Goal: Information Seeking & Learning: Learn about a topic

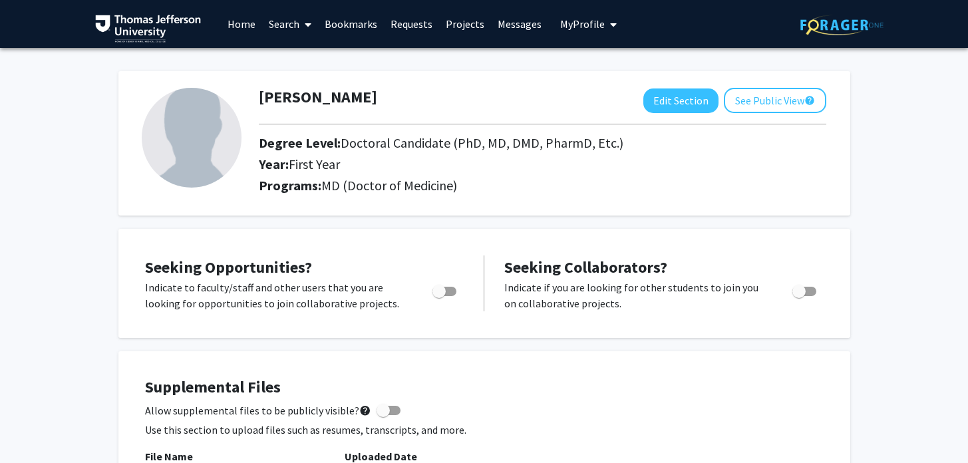
click at [286, 25] on link "Search" at bounding box center [290, 24] width 56 height 47
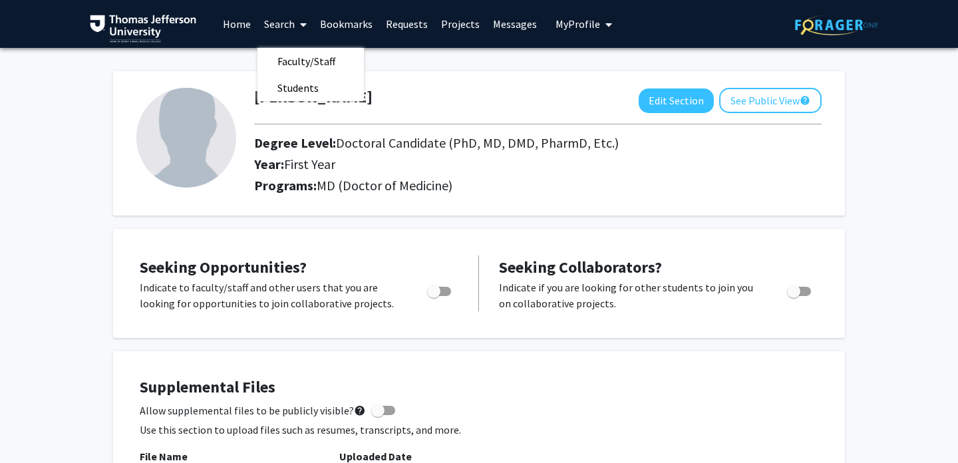
click at [186, 172] on img at bounding box center [186, 138] width 100 height 100
click at [231, 142] on img at bounding box center [186, 138] width 100 height 100
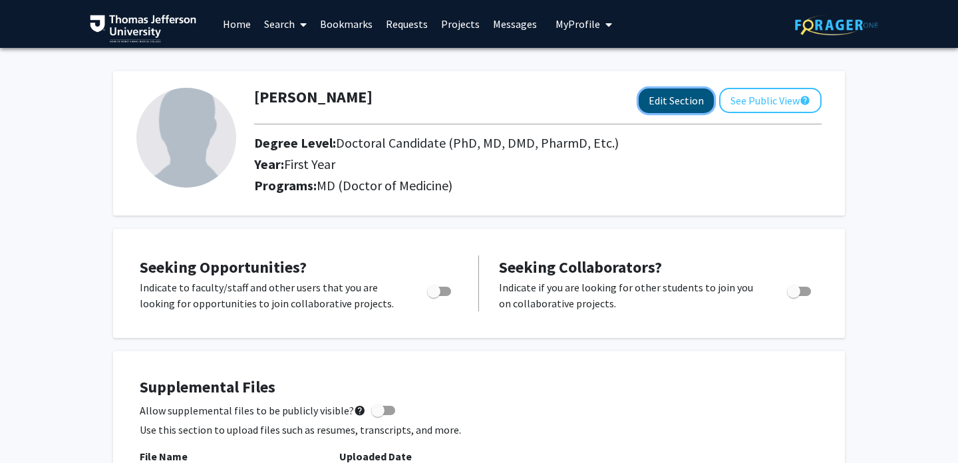
click at [686, 110] on button "Edit Section" at bounding box center [676, 100] width 75 height 25
select select "first_year"
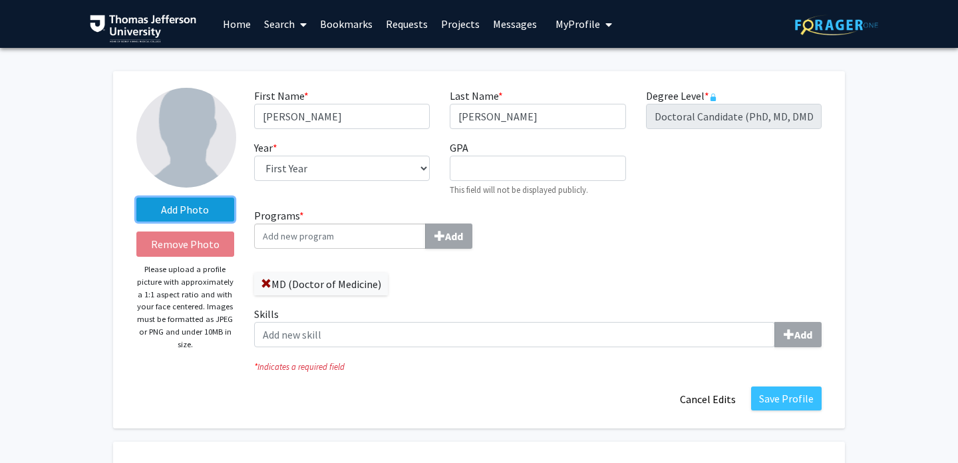
click at [196, 207] on label "Add Photo" at bounding box center [185, 210] width 98 height 24
click at [0, 0] on input "Add Photo" at bounding box center [0, 0] width 0 height 0
click at [183, 154] on img at bounding box center [186, 138] width 100 height 100
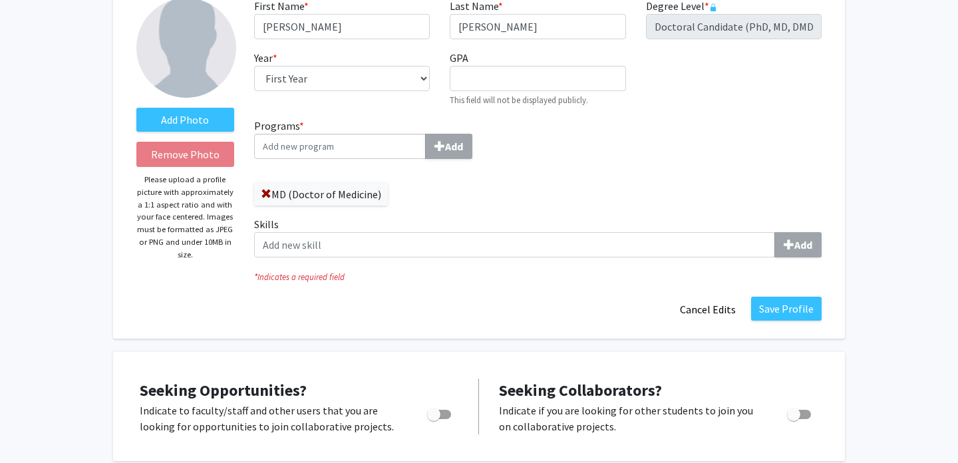
scroll to position [64, 0]
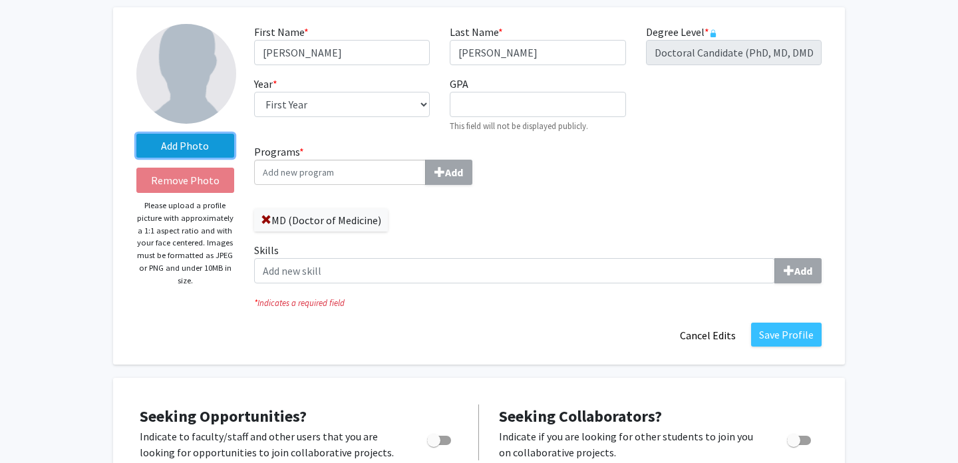
click at [195, 144] on label "Add Photo" at bounding box center [185, 146] width 98 height 24
click at [0, 0] on input "Add Photo" at bounding box center [0, 0] width 0 height 0
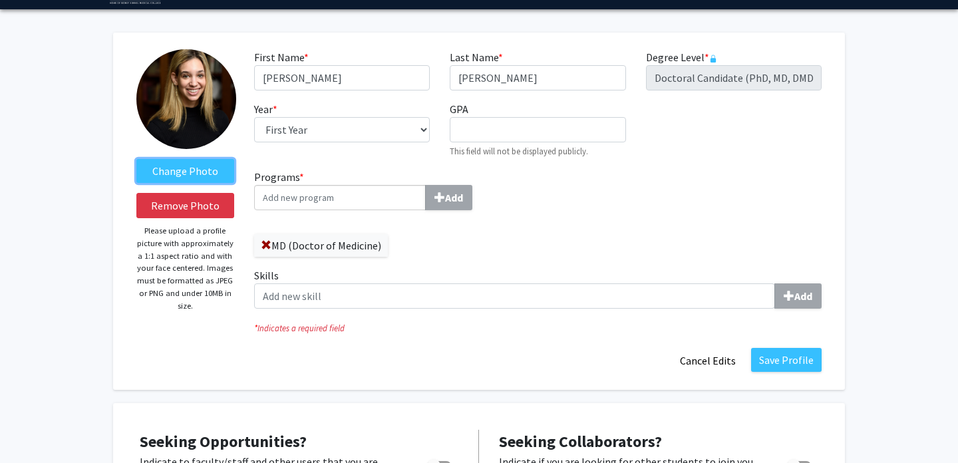
scroll to position [22, 0]
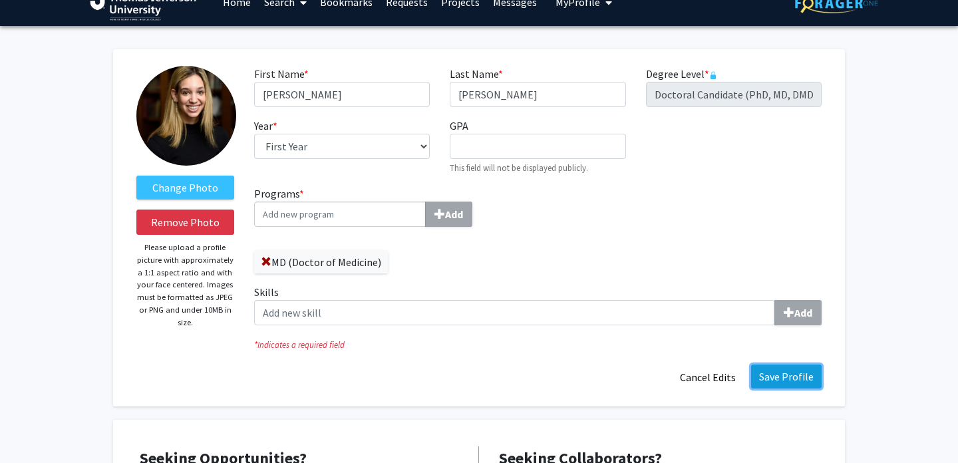
click at [799, 374] on button "Save Profile" at bounding box center [786, 377] width 71 height 24
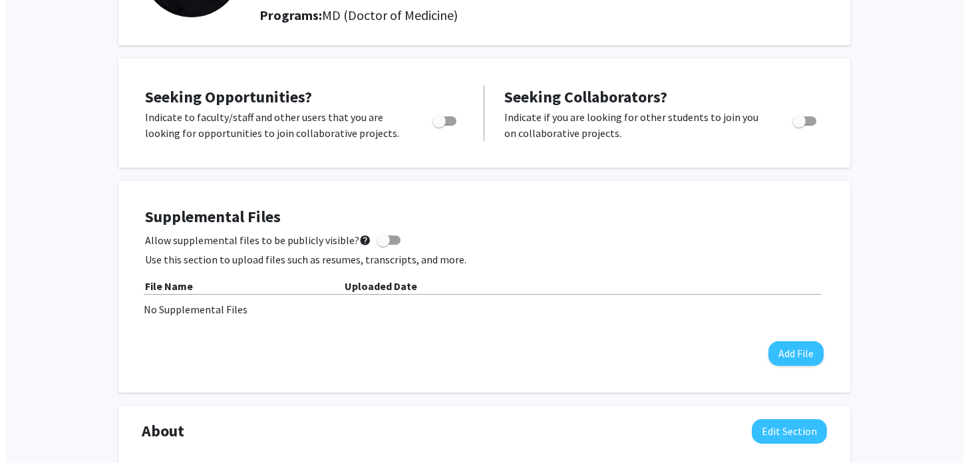
scroll to position [202, 0]
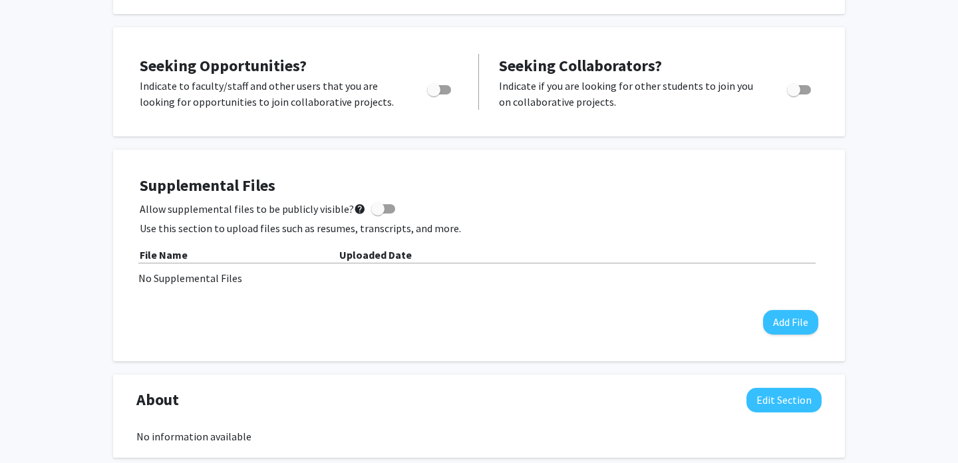
drag, startPoint x: 418, startPoint y: 205, endPoint x: 402, endPoint y: 202, distance: 15.5
click at [402, 202] on div "Allow supplemental files to be publicly visible? help" at bounding box center [479, 209] width 678 height 16
click at [376, 210] on span at bounding box center [377, 208] width 13 height 13
click at [377, 214] on input "Allow supplemental files to be publicly visible? help" at bounding box center [377, 214] width 1 height 1
checkbox input "true"
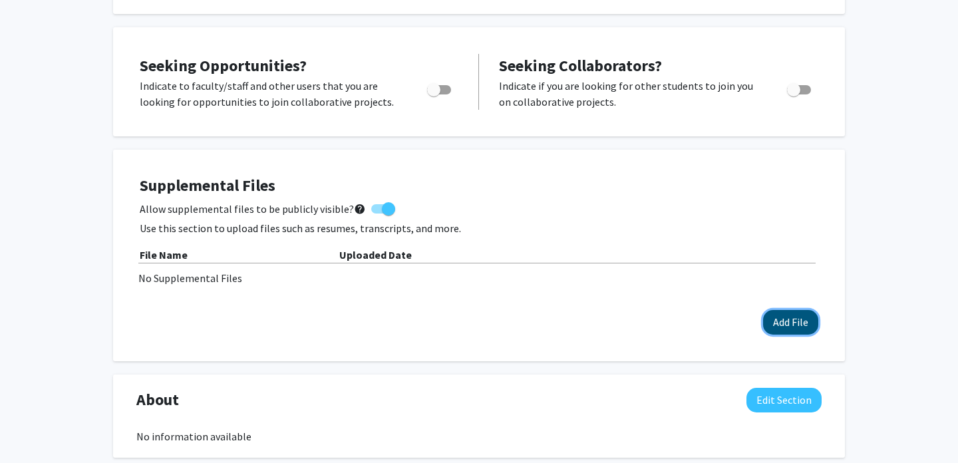
click at [790, 333] on button "Add File" at bounding box center [790, 322] width 55 height 25
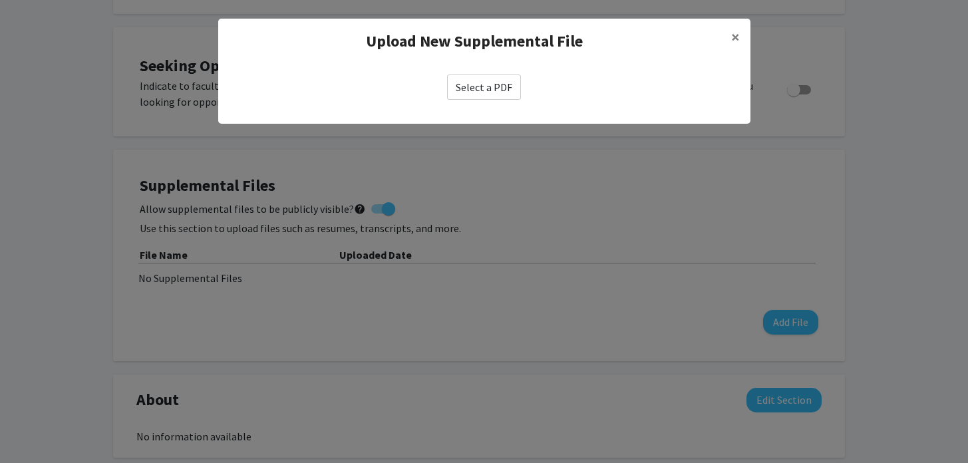
click at [474, 90] on label "Select a PDF" at bounding box center [484, 86] width 74 height 25
click at [0, 0] on input "Select a PDF" at bounding box center [0, 0] width 0 height 0
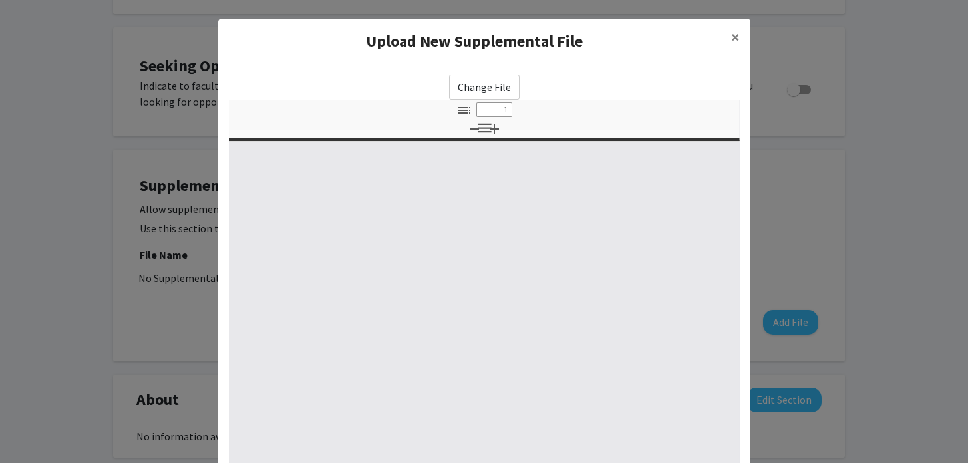
select select "custom"
type input "0"
select select "custom"
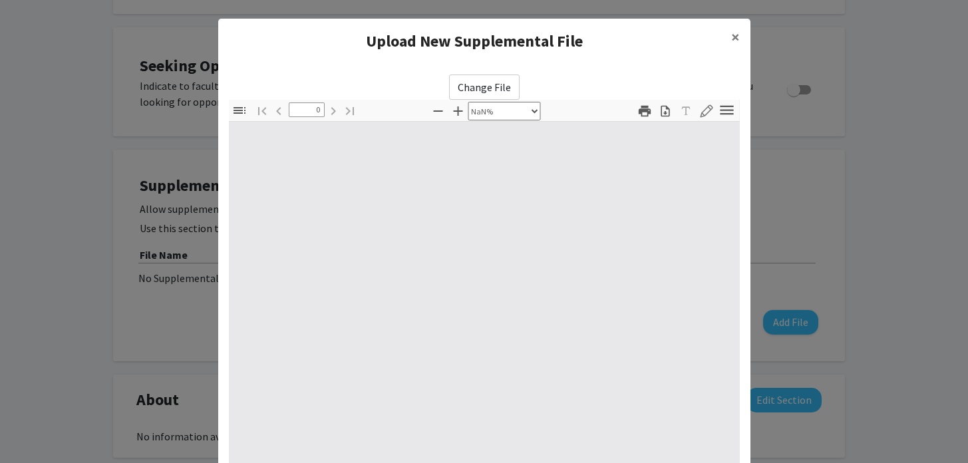
type input "1"
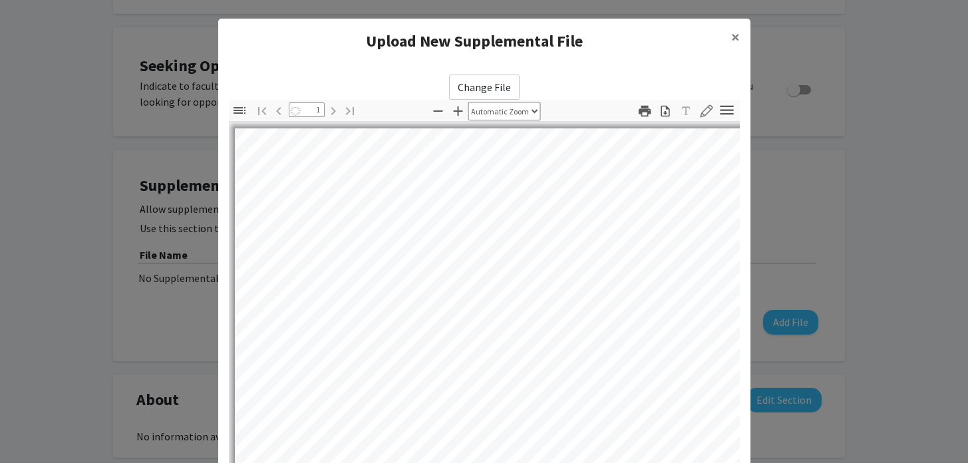
select select "auto"
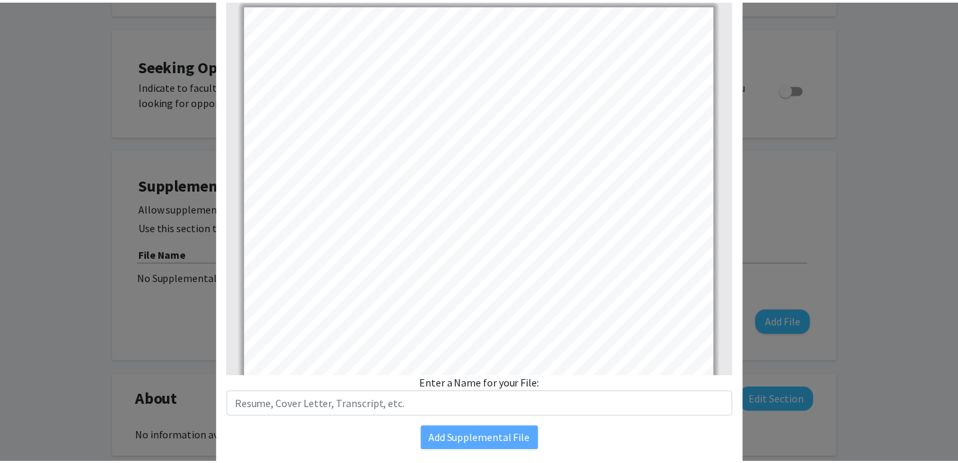
scroll to position [167, 0]
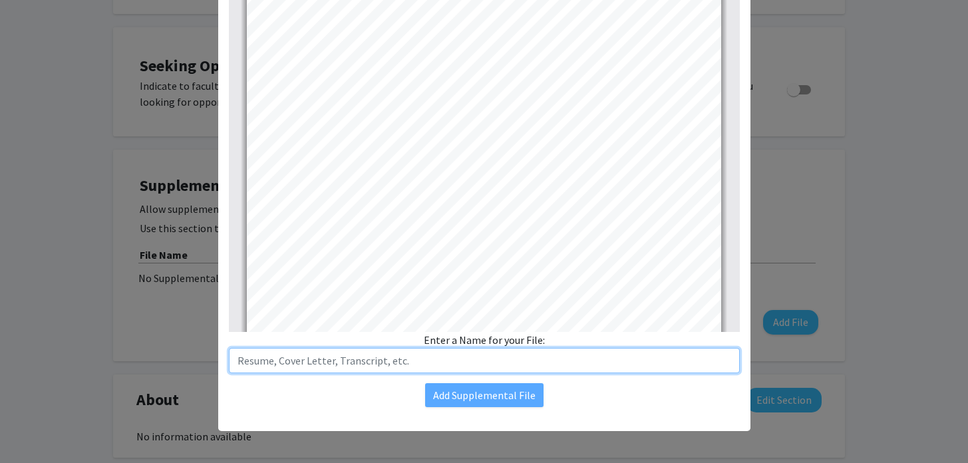
click at [345, 367] on input "text" at bounding box center [484, 360] width 511 height 25
click at [272, 368] on input "text" at bounding box center [484, 360] width 511 height 25
type input "r"
type input "Resume"
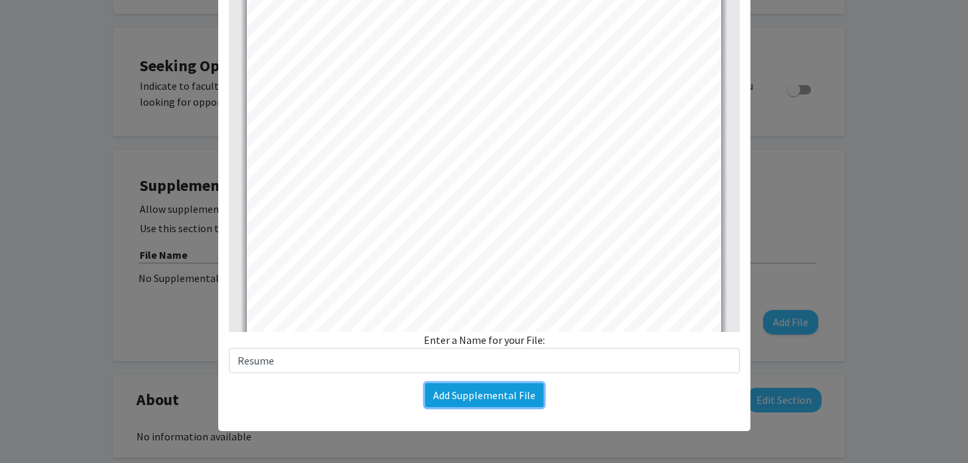
click at [476, 396] on button "Add Supplemental File" at bounding box center [484, 395] width 118 height 24
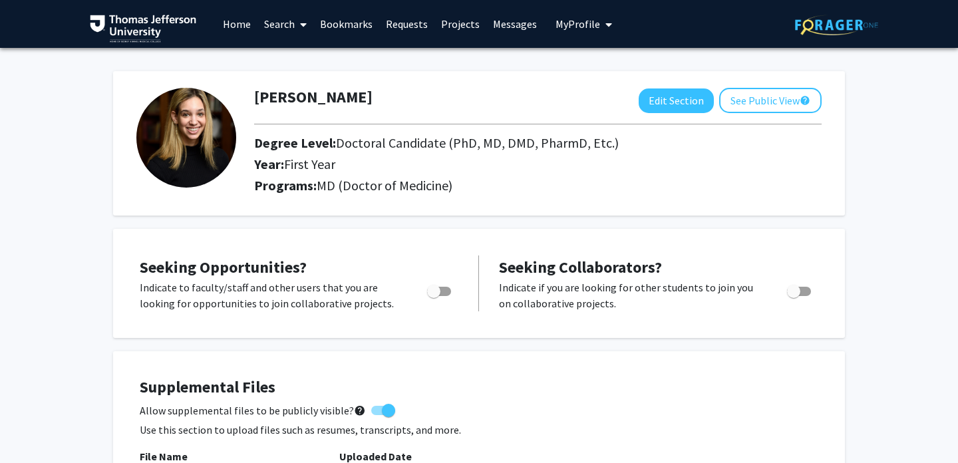
scroll to position [299, 0]
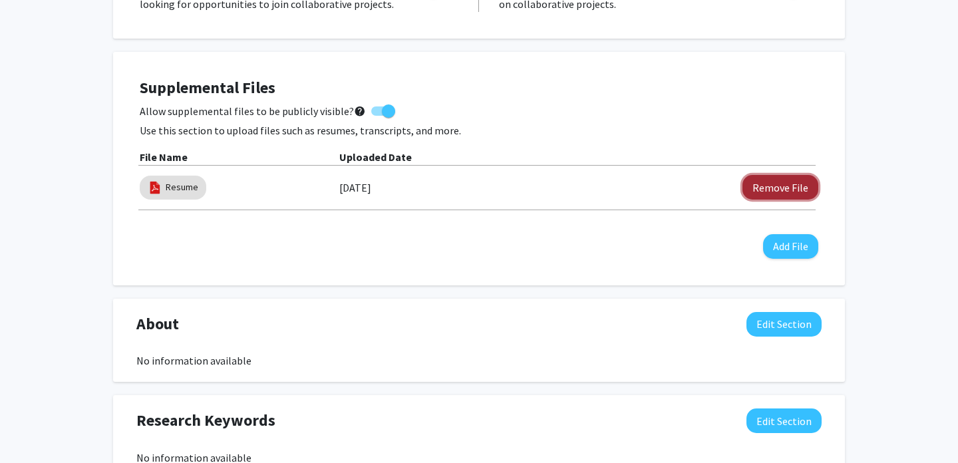
click at [749, 188] on button "Remove File" at bounding box center [780, 187] width 76 height 25
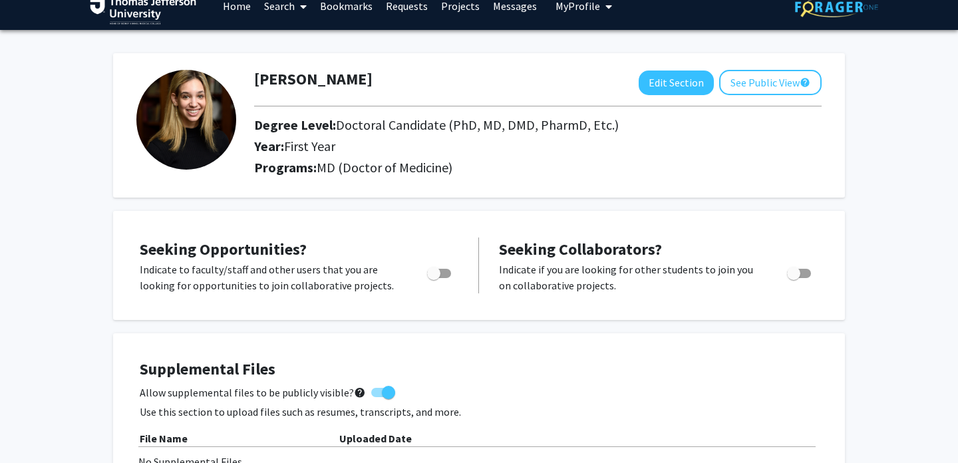
scroll to position [0, 0]
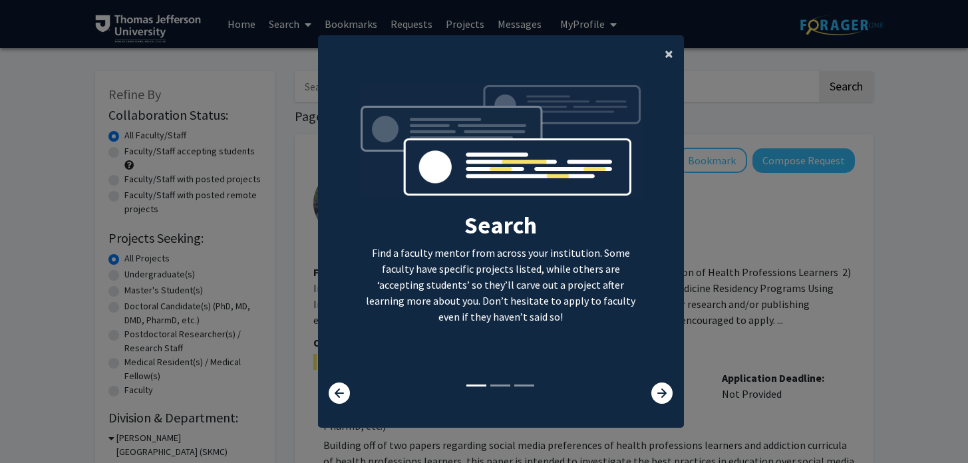
click at [669, 58] on span "×" at bounding box center [668, 53] width 9 height 21
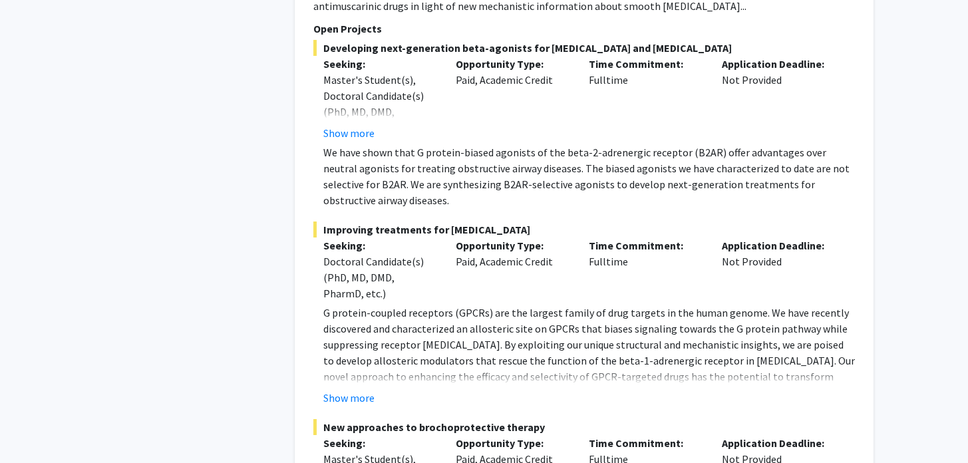
scroll to position [5764, 0]
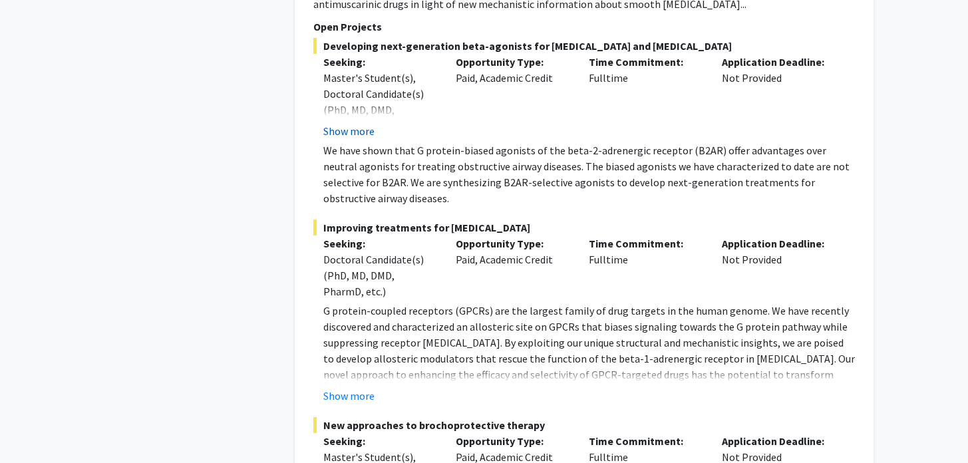
click at [358, 123] on button "Show more" at bounding box center [348, 131] width 51 height 16
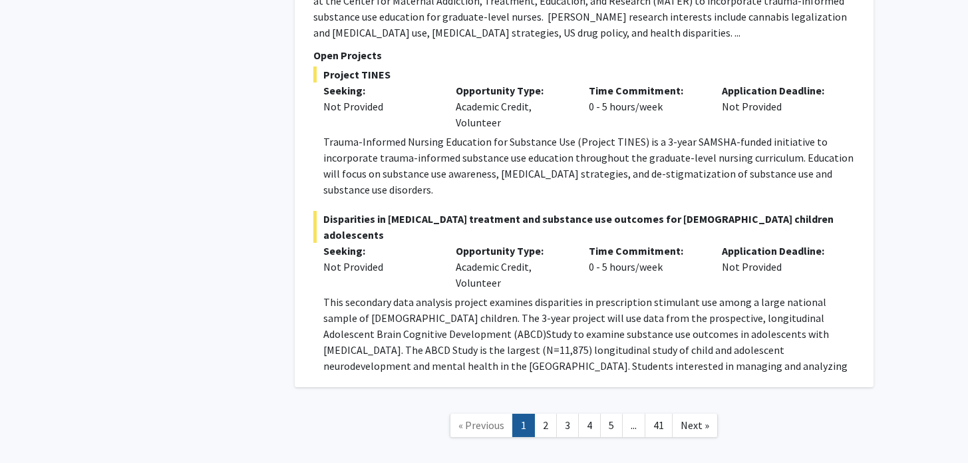
scroll to position [7837, 0]
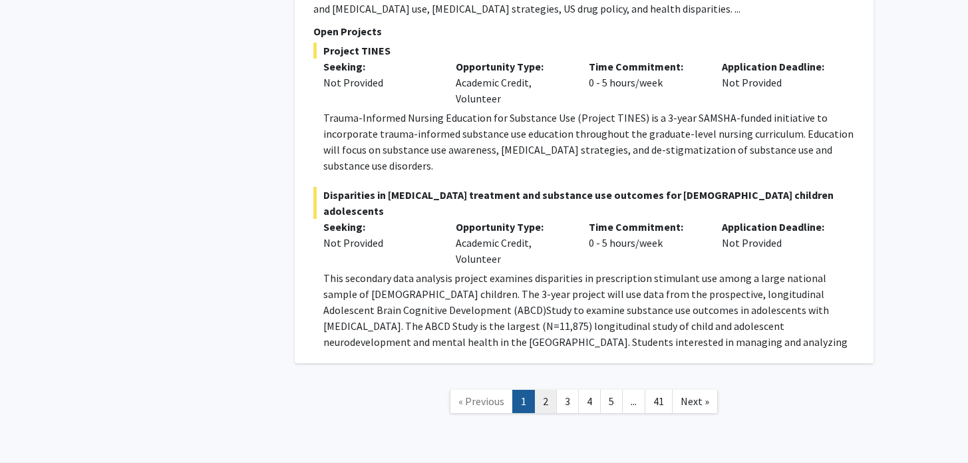
click at [549, 390] on link "2" at bounding box center [545, 401] width 23 height 23
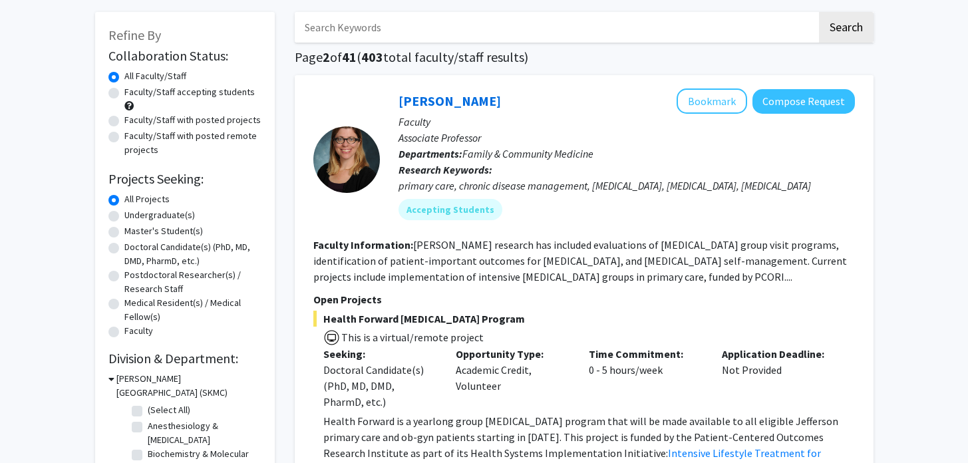
scroll to position [62, 0]
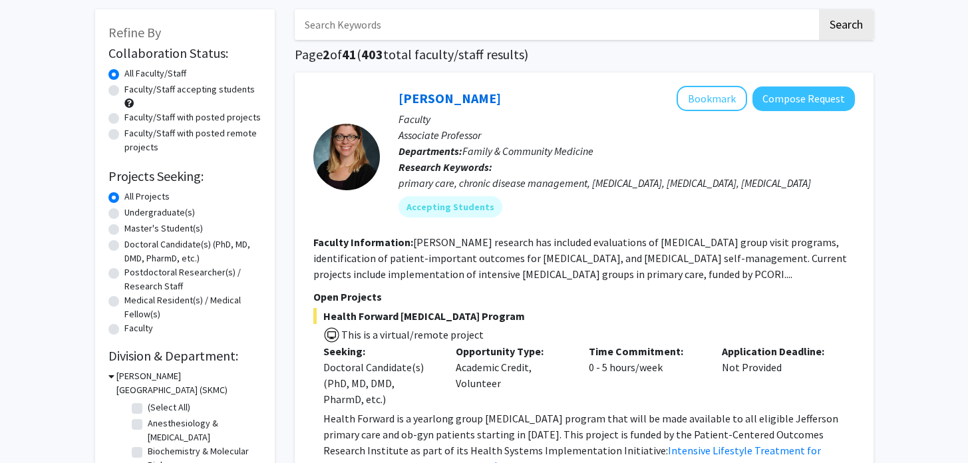
click at [157, 246] on label "Doctoral Candidate(s) (PhD, MD, DMD, PharmD, etc.)" at bounding box center [192, 251] width 137 height 28
click at [133, 246] on input "Doctoral Candidate(s) (PhD, MD, DMD, PharmD, etc.)" at bounding box center [128, 241] width 9 height 9
radio input "true"
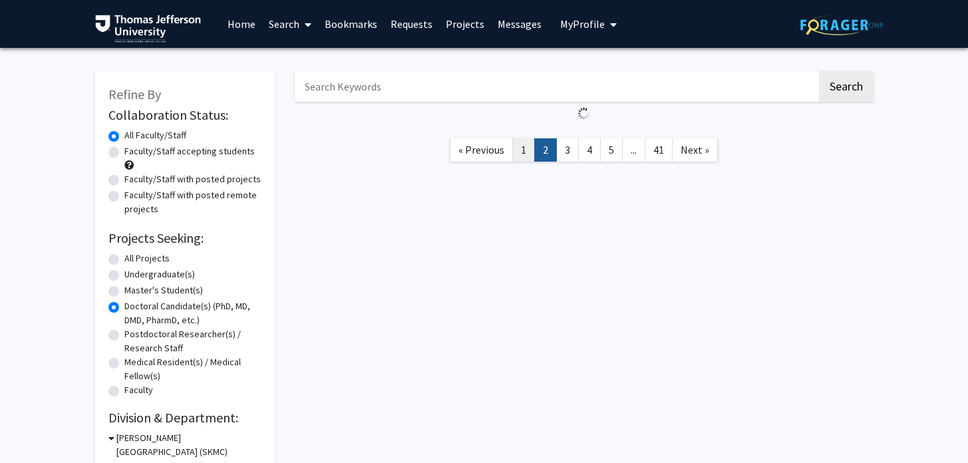
click at [527, 150] on link "1" at bounding box center [523, 149] width 23 height 23
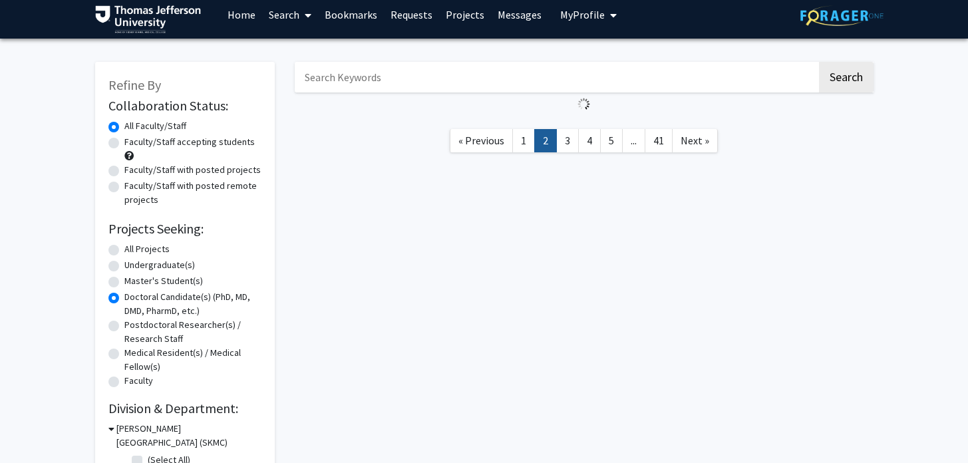
scroll to position [11, 0]
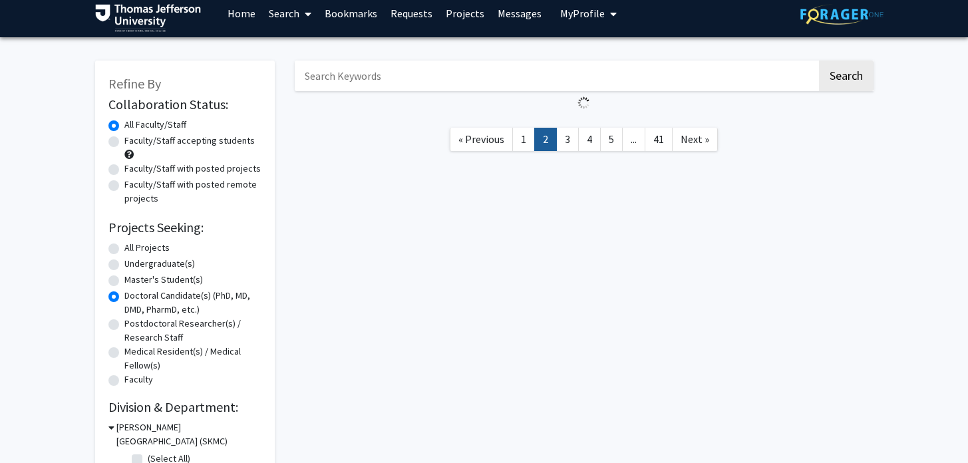
click at [124, 142] on label "Faculty/Staff accepting students" at bounding box center [189, 141] width 130 height 14
click at [124, 142] on input "Faculty/Staff accepting students" at bounding box center [128, 138] width 9 height 9
radio input "true"
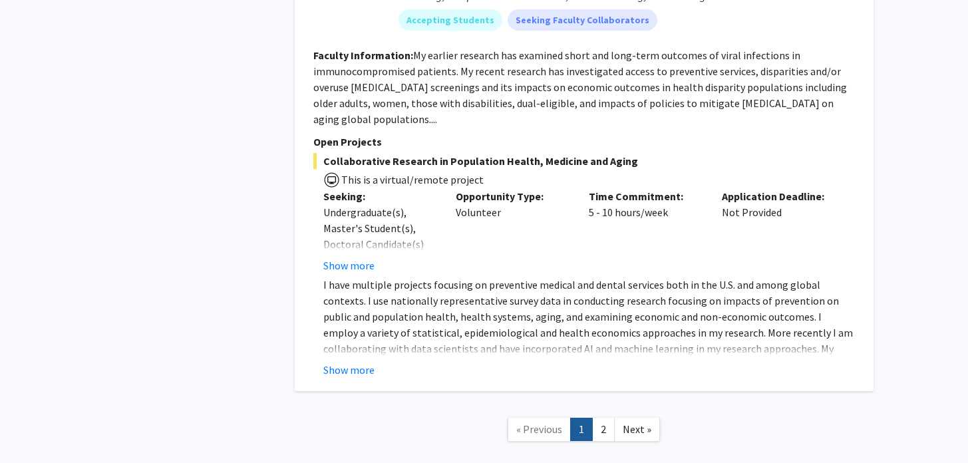
scroll to position [8020, 0]
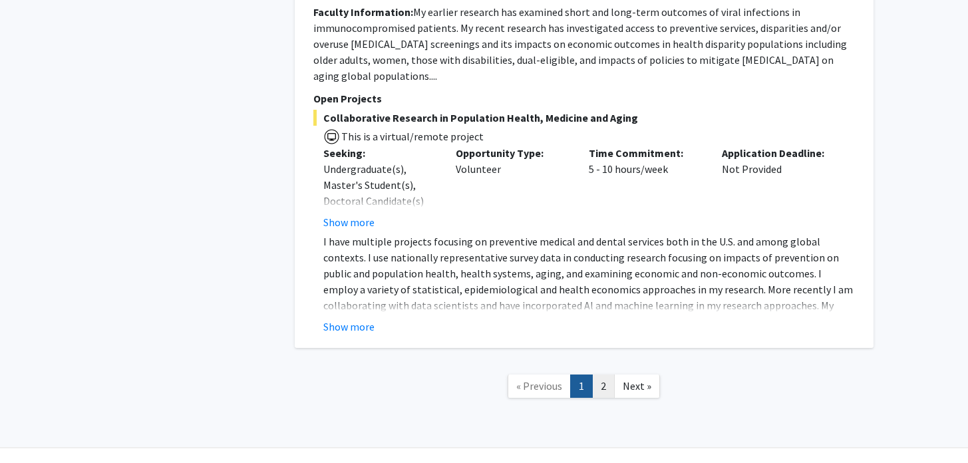
click at [605, 374] on link "2" at bounding box center [603, 385] width 23 height 23
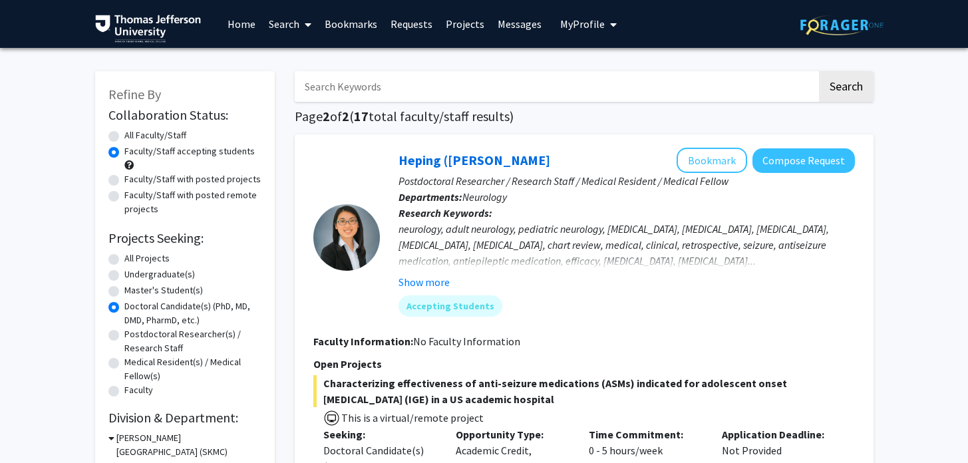
click at [160, 299] on label "Doctoral Candidate(s) (PhD, MD, DMD, PharmD, etc.)" at bounding box center [192, 313] width 137 height 28
click at [133, 299] on input "Doctoral Candidate(s) (PhD, MD, DMD, PharmD, etc.)" at bounding box center [128, 303] width 9 height 9
click at [124, 308] on label "Doctoral Candidate(s) (PhD, MD, DMD, PharmD, etc.)" at bounding box center [192, 313] width 137 height 28
click at [124, 308] on input "Doctoral Candidate(s) (PhD, MD, DMD, PharmD, etc.)" at bounding box center [128, 303] width 9 height 9
click at [119, 260] on div "All Projects" at bounding box center [184, 259] width 153 height 16
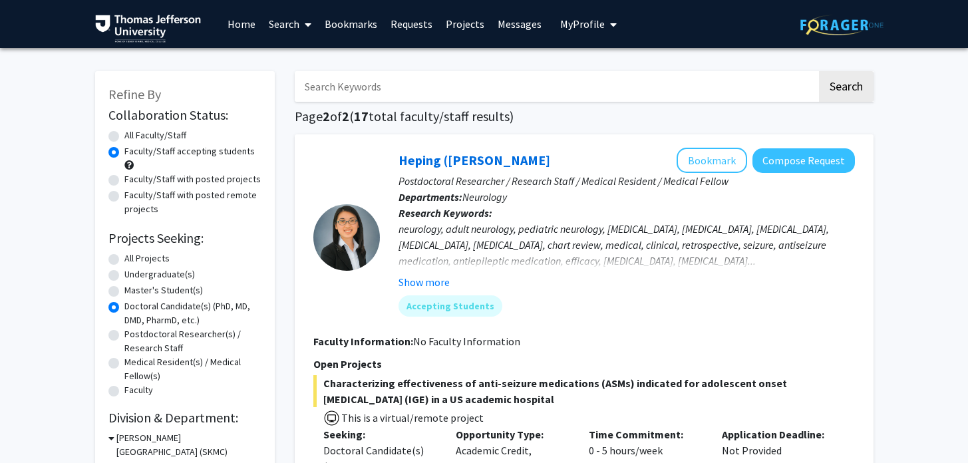
click at [124, 259] on label "All Projects" at bounding box center [146, 258] width 45 height 14
click at [124, 259] on input "All Projects" at bounding box center [128, 255] width 9 height 9
radio input "true"
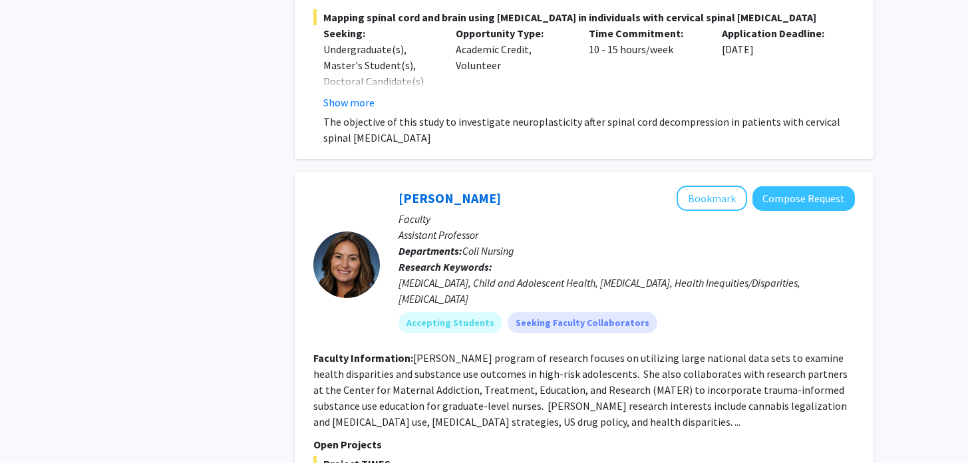
scroll to position [7821, 0]
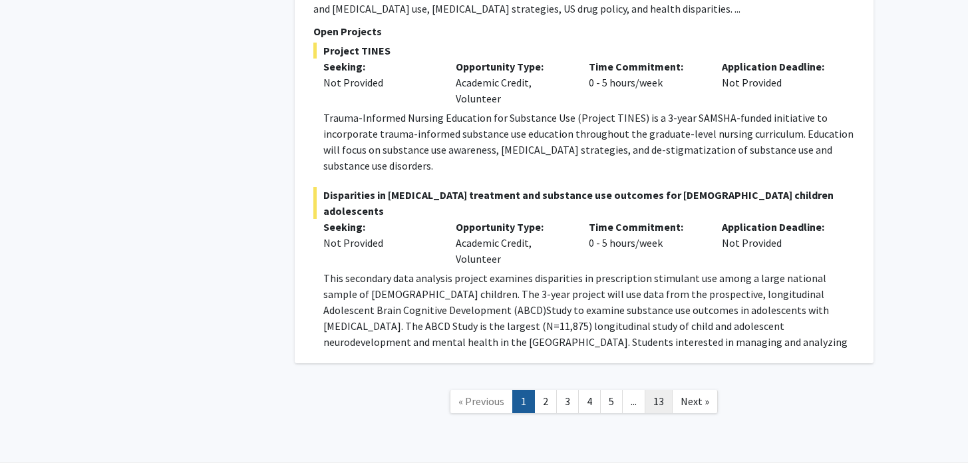
click at [653, 390] on link "13" at bounding box center [659, 401] width 28 height 23
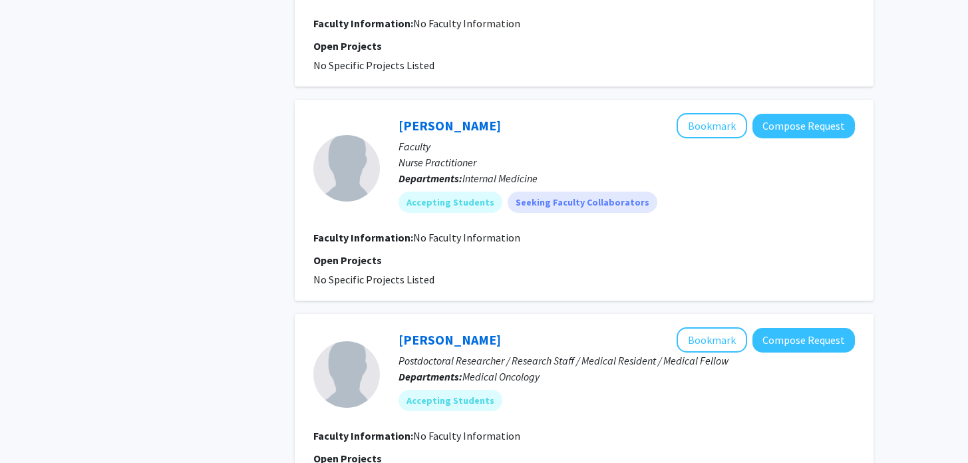
scroll to position [844, 0]
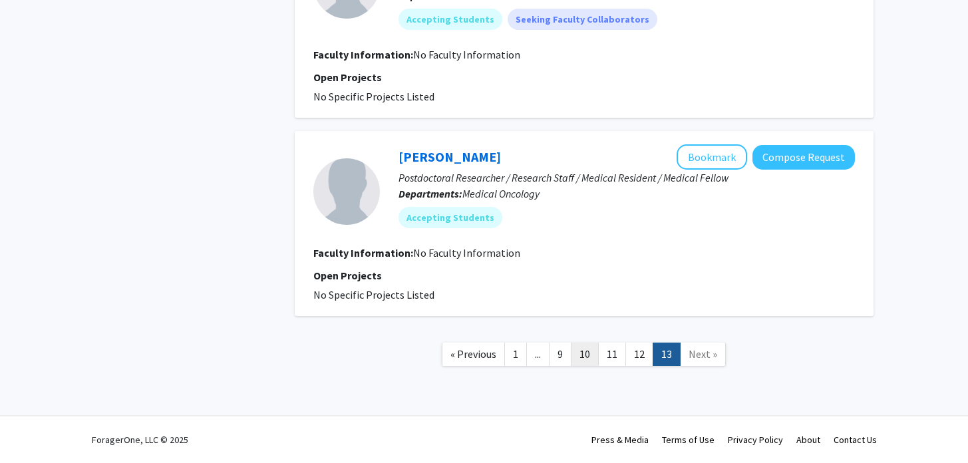
click at [588, 352] on link "10" at bounding box center [585, 354] width 28 height 23
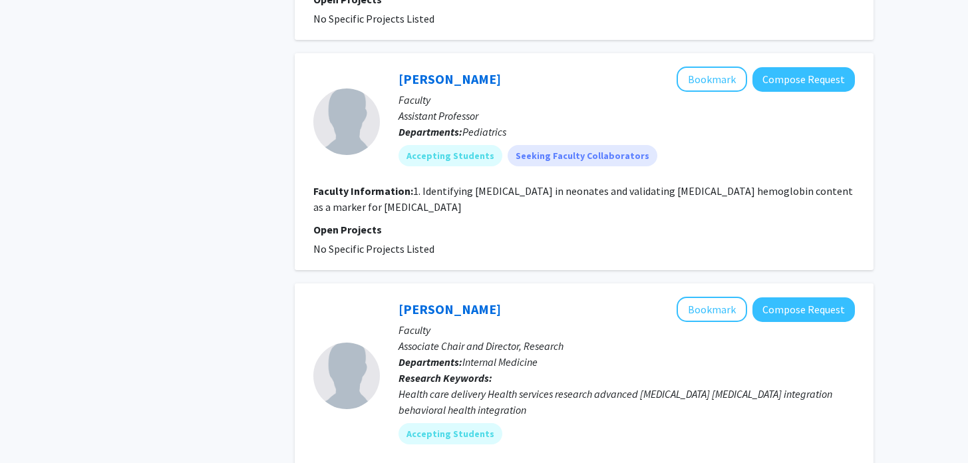
scroll to position [2314, 0]
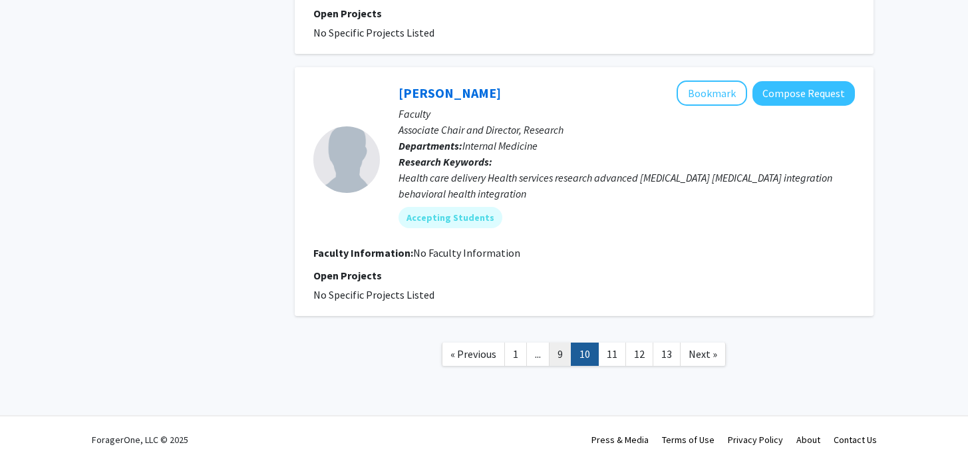
click at [558, 354] on link "9" at bounding box center [560, 354] width 23 height 23
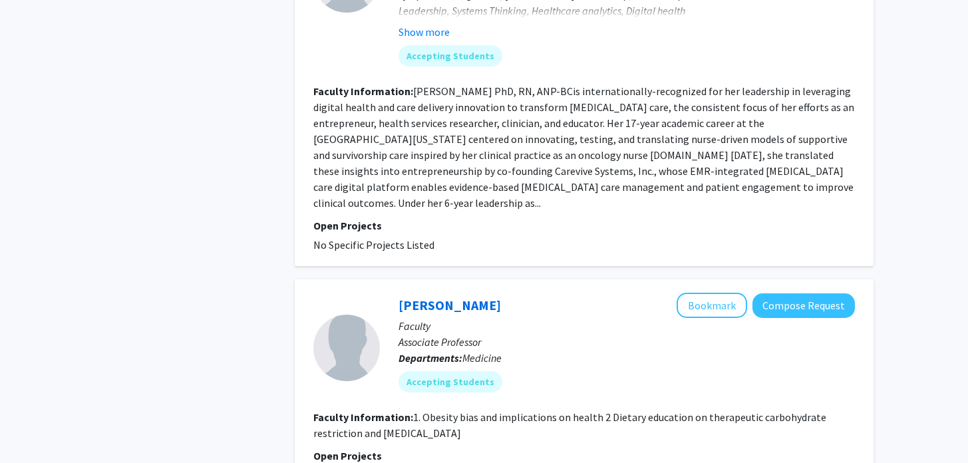
scroll to position [2504, 0]
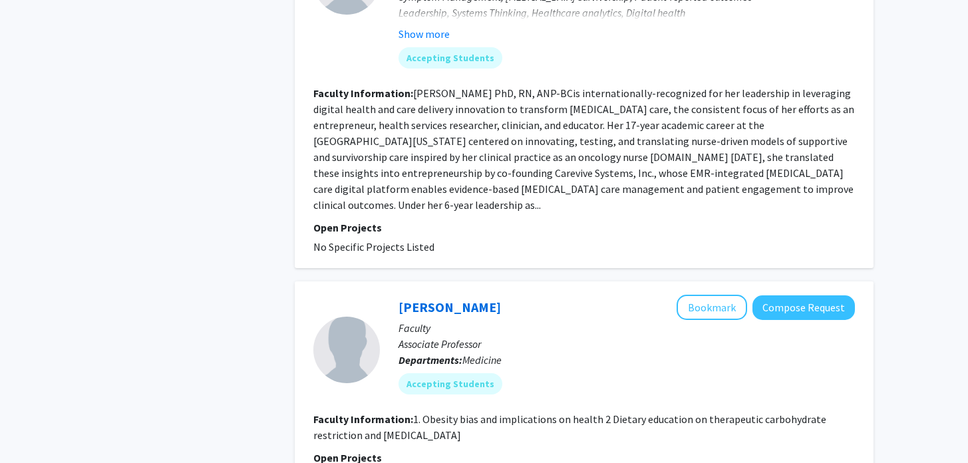
click at [361, 174] on fg-read-more "Dr. Carrie Tompkins Stricker PhD, RN, ANP-BCis internationally-recognized for h…" at bounding box center [583, 148] width 541 height 125
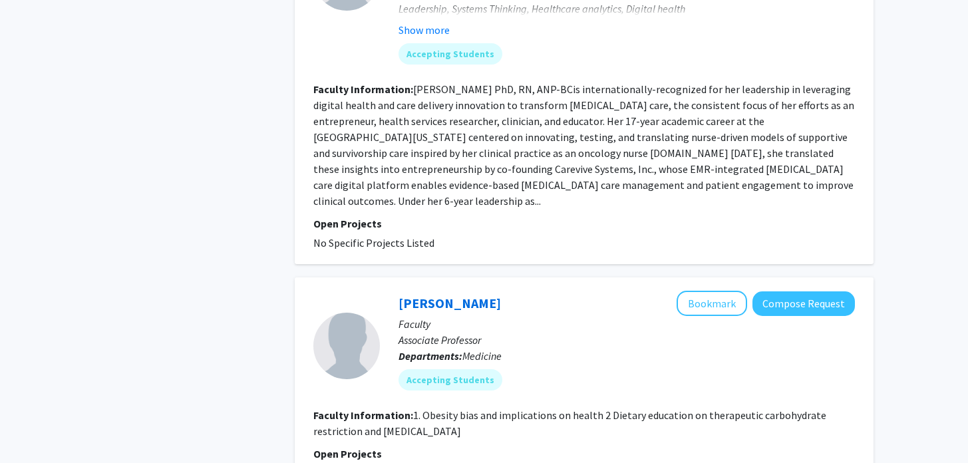
scroll to position [2655, 0]
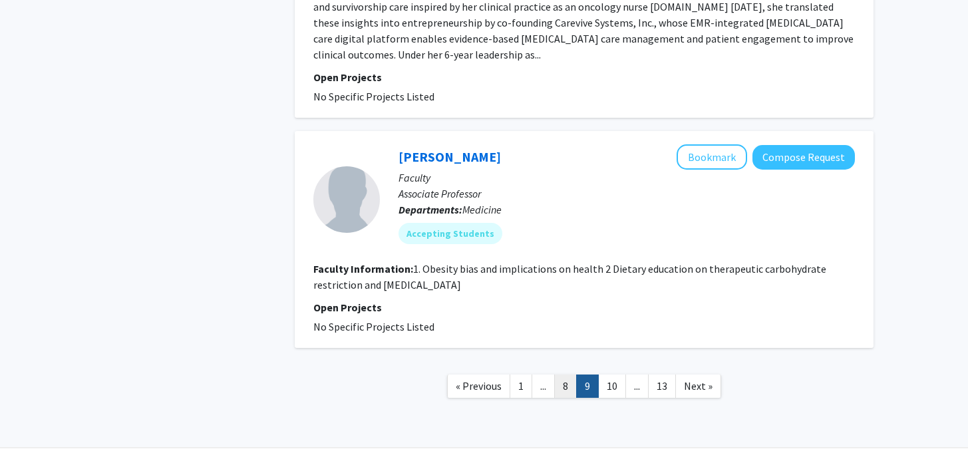
click at [564, 374] on link "8" at bounding box center [565, 385] width 23 height 23
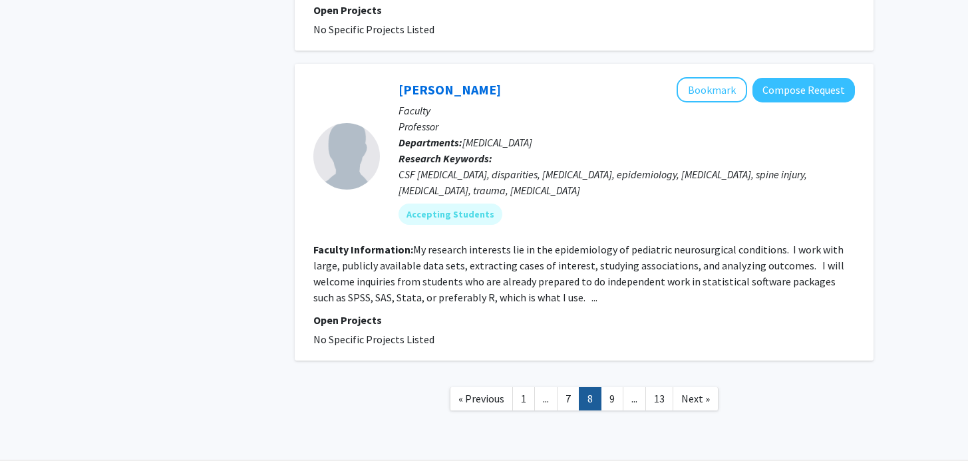
scroll to position [2969, 0]
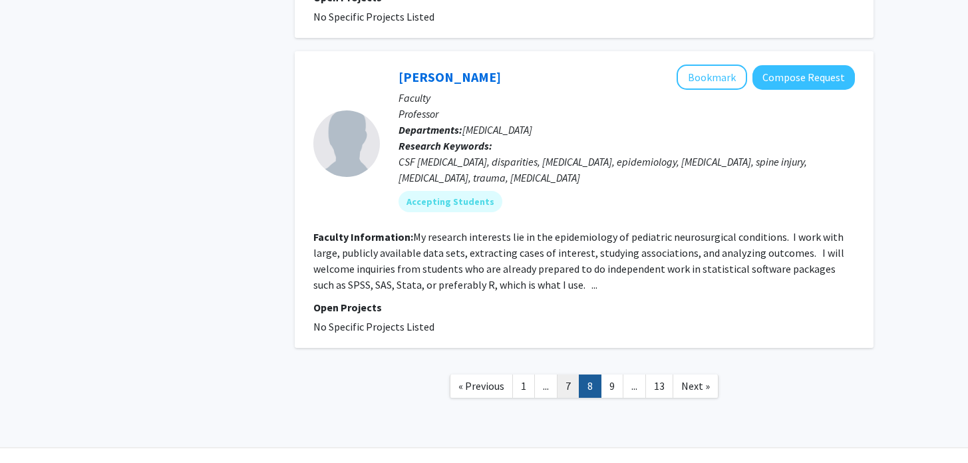
click at [567, 374] on link "7" at bounding box center [568, 385] width 23 height 23
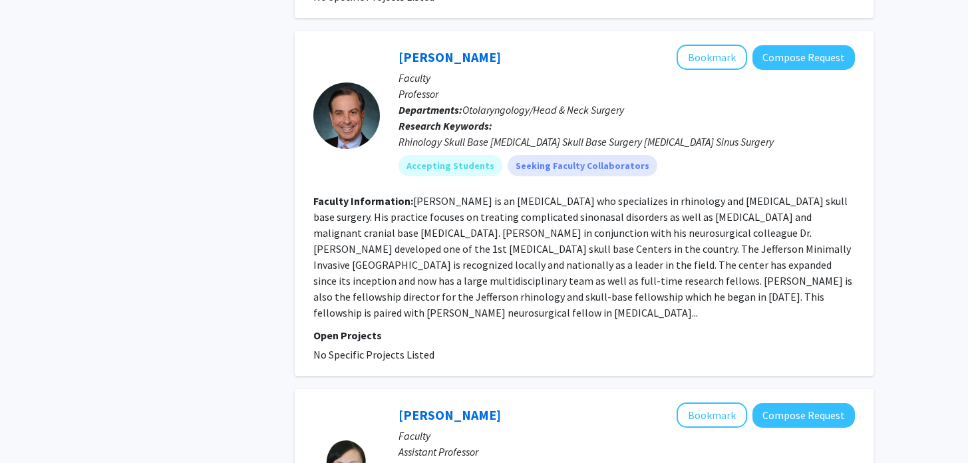
scroll to position [1028, 0]
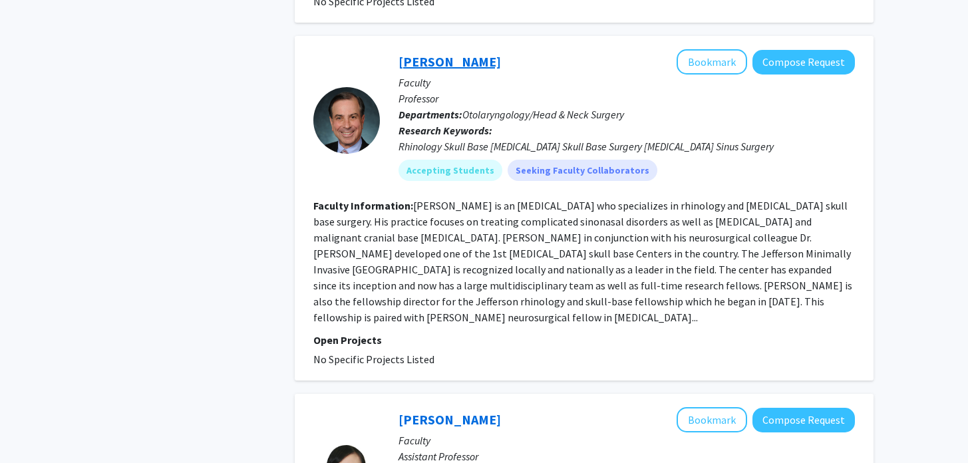
click at [443, 53] on link "Marc Rosen" at bounding box center [449, 61] width 102 height 17
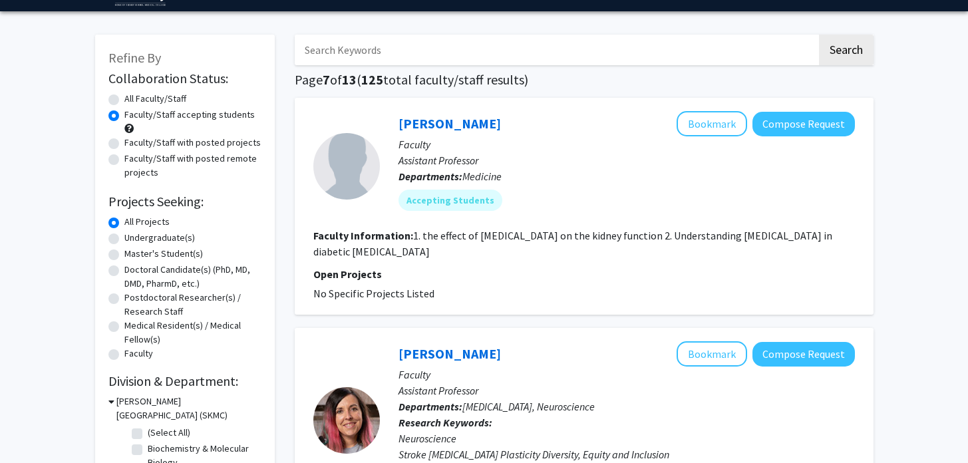
scroll to position [50, 0]
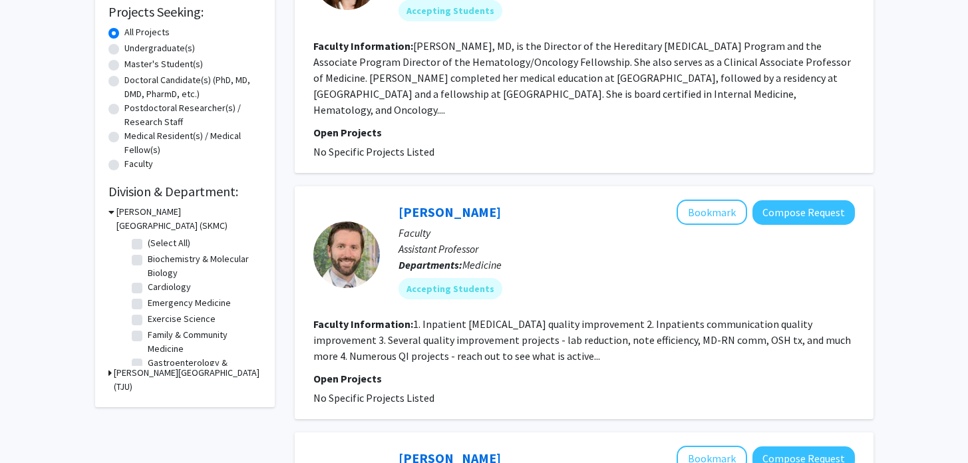
scroll to position [2969, 0]
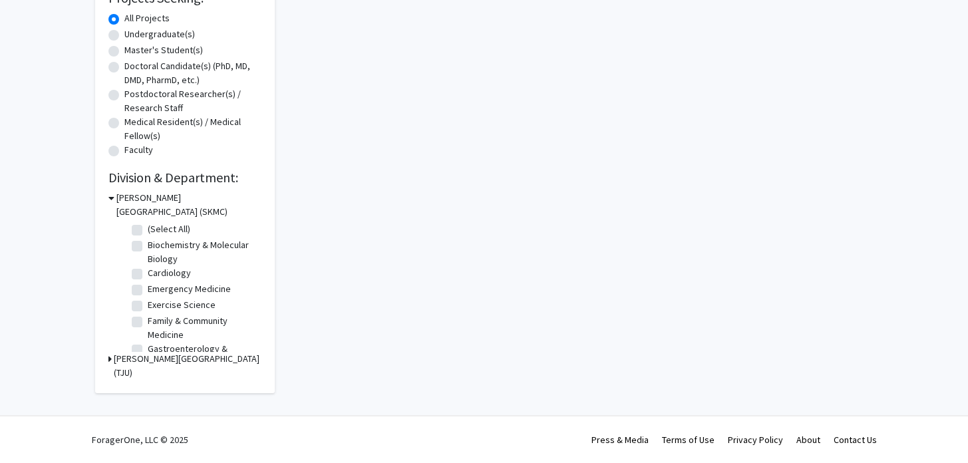
scroll to position [50, 0]
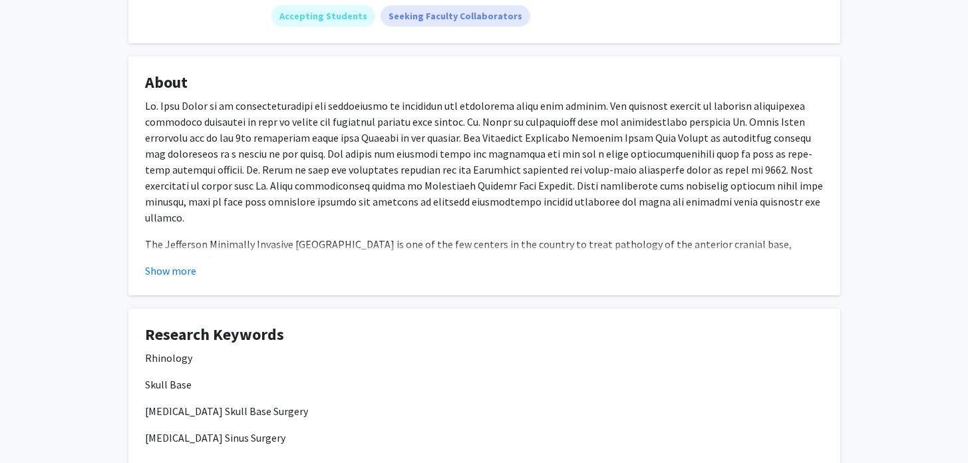
scroll to position [189, 0]
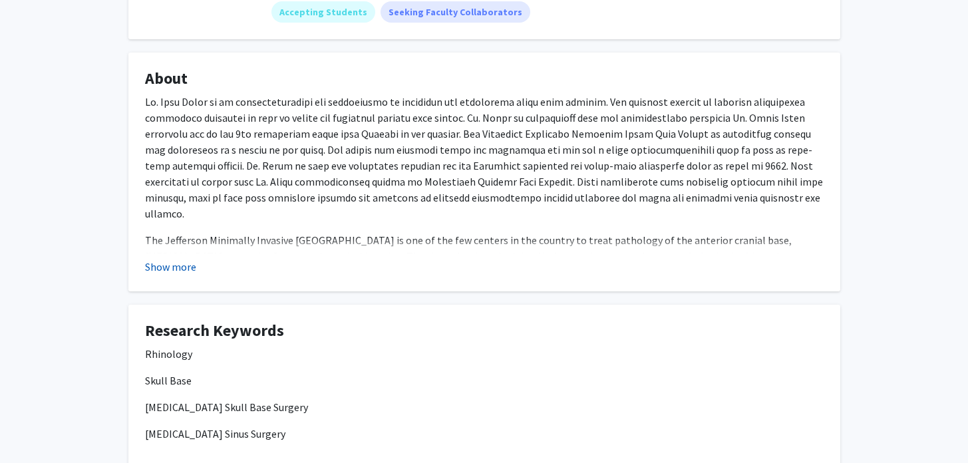
click at [158, 265] on button "Show more" at bounding box center [170, 267] width 51 height 16
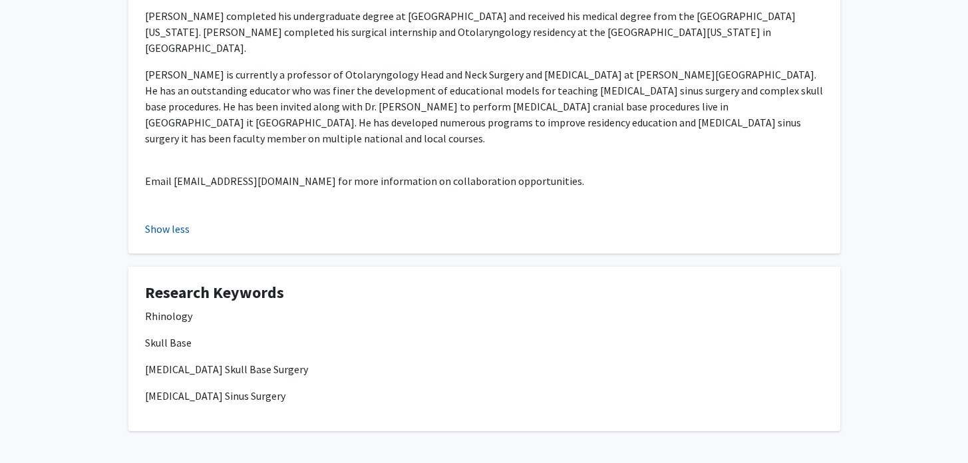
scroll to position [490, 0]
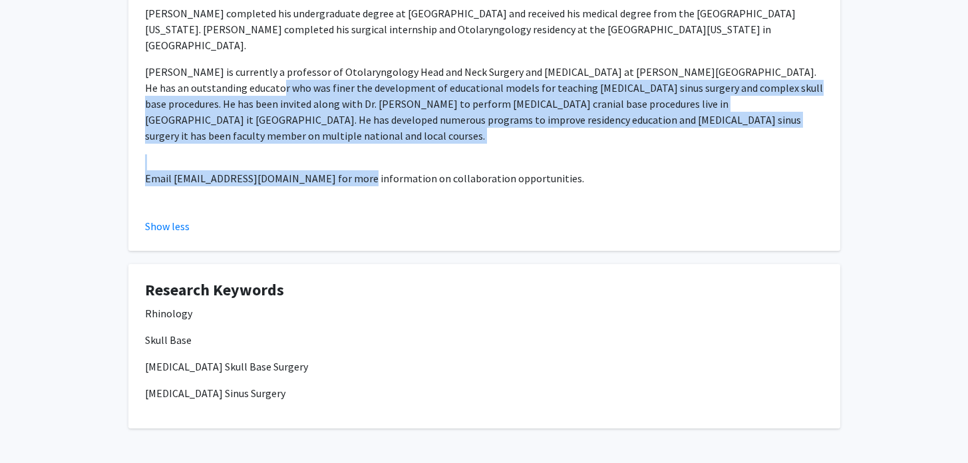
drag, startPoint x: 239, startPoint y: 55, endPoint x: 339, endPoint y: 128, distance: 123.3
click at [340, 128] on div "The Jefferson Minimally Invasive Skull Base Center is one of the few centers in…" at bounding box center [484, 2] width 678 height 420
click at [339, 170] on p "Email oto-research.fellows@jefferson.edu for more information on collaboration …" at bounding box center [484, 178] width 678 height 16
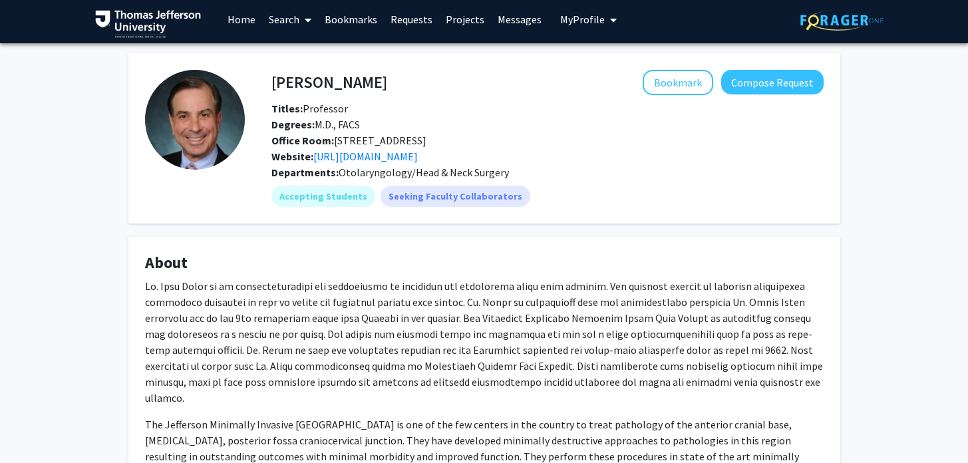
scroll to position [0, 0]
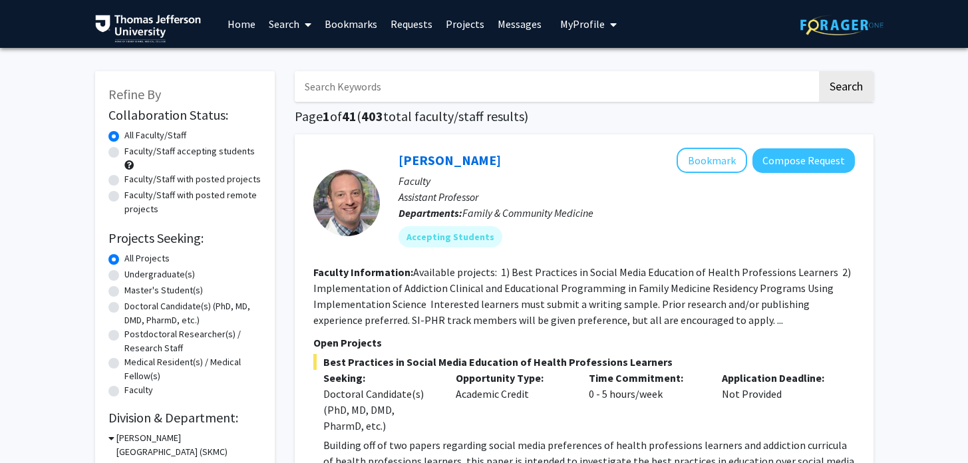
click at [295, 316] on div "Gregory Jaffe Bookmark Compose Request Faculty Assistant Professor Departments:…" at bounding box center [584, 404] width 579 height 540
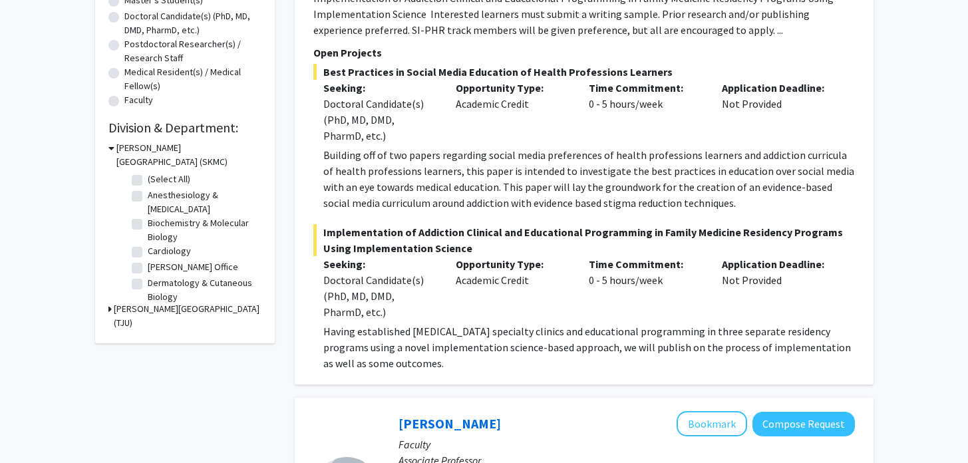
scroll to position [294, 0]
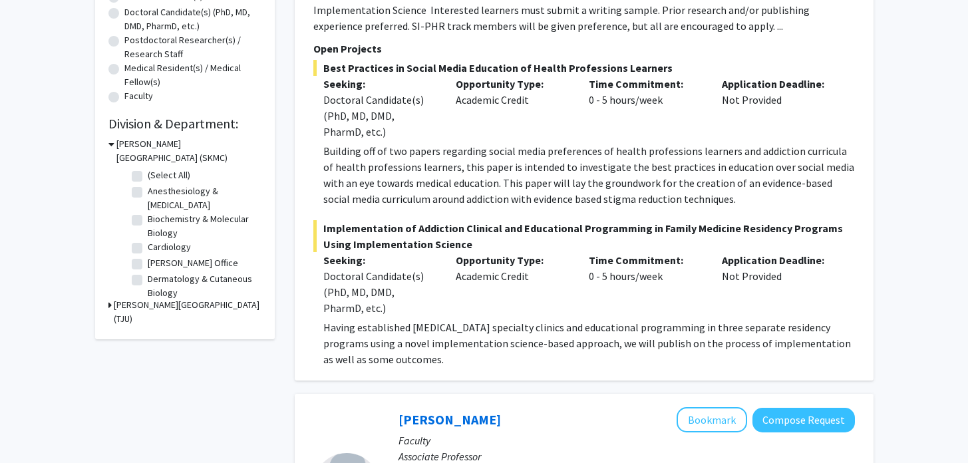
click at [148, 194] on label "Anesthesiology & [MEDICAL_DATA]" at bounding box center [203, 198] width 110 height 28
click at [148, 193] on input "Anesthesiology & [MEDICAL_DATA]" at bounding box center [152, 188] width 9 height 9
checkbox input "true"
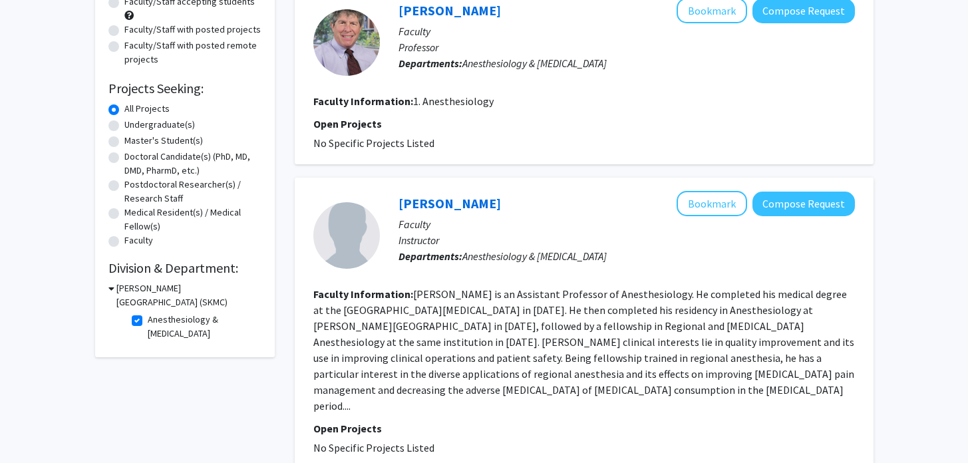
scroll to position [171, 0]
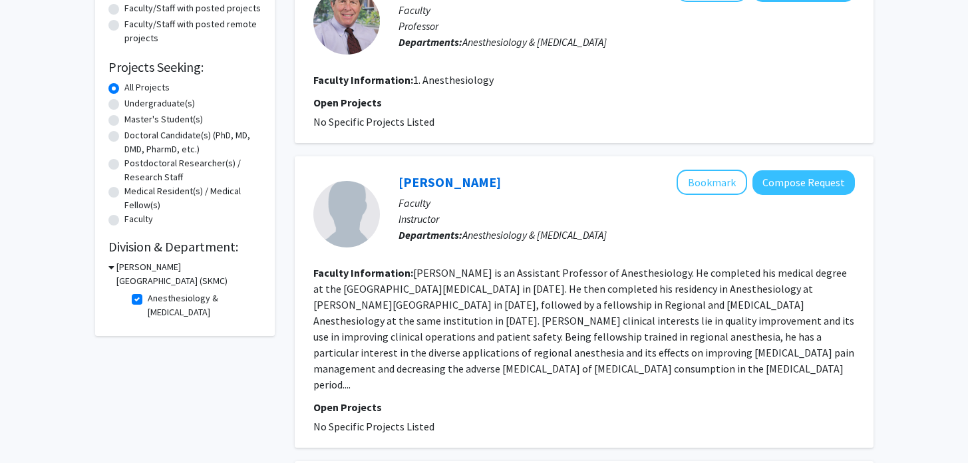
click at [148, 299] on label "Anesthesiology & [MEDICAL_DATA]" at bounding box center [203, 305] width 110 height 28
click at [148, 299] on input "Anesthesiology & [MEDICAL_DATA]" at bounding box center [152, 295] width 9 height 9
checkbox input "false"
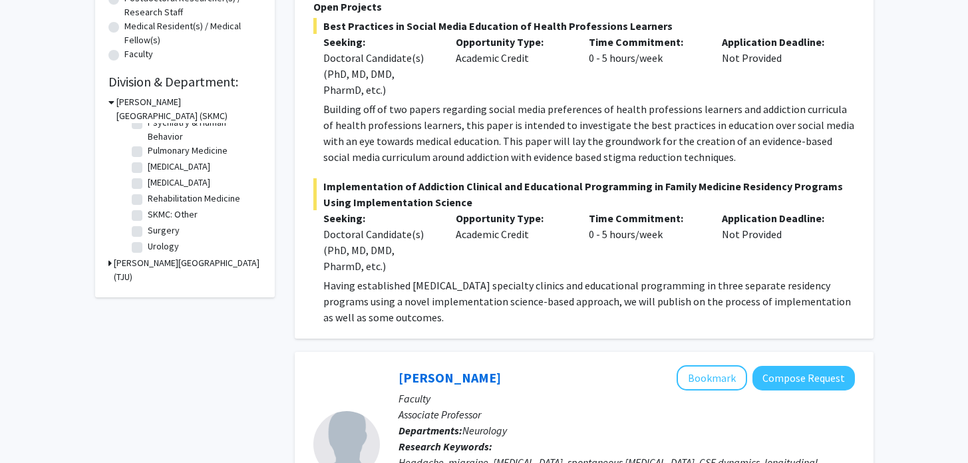
scroll to position [582, 0]
click at [148, 245] on label "Urology" at bounding box center [163, 244] width 31 height 14
click at [148, 245] on input "Urology" at bounding box center [152, 241] width 9 height 9
checkbox input "true"
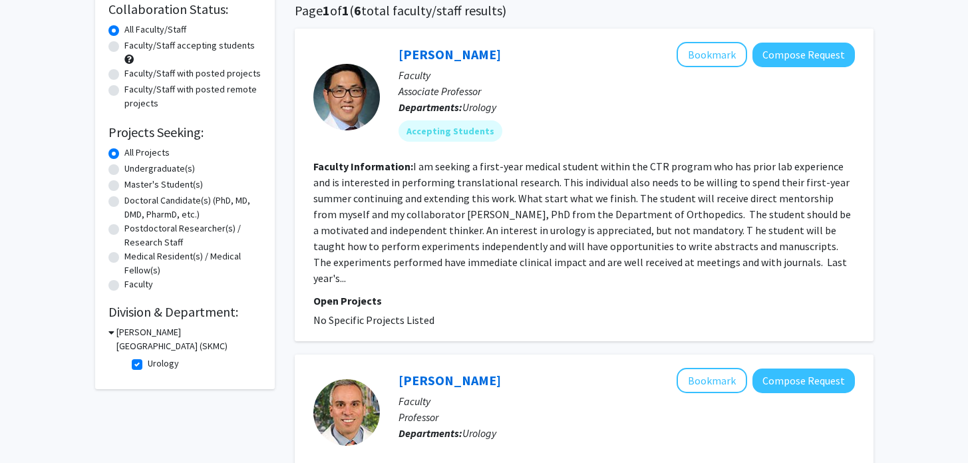
scroll to position [105, 0]
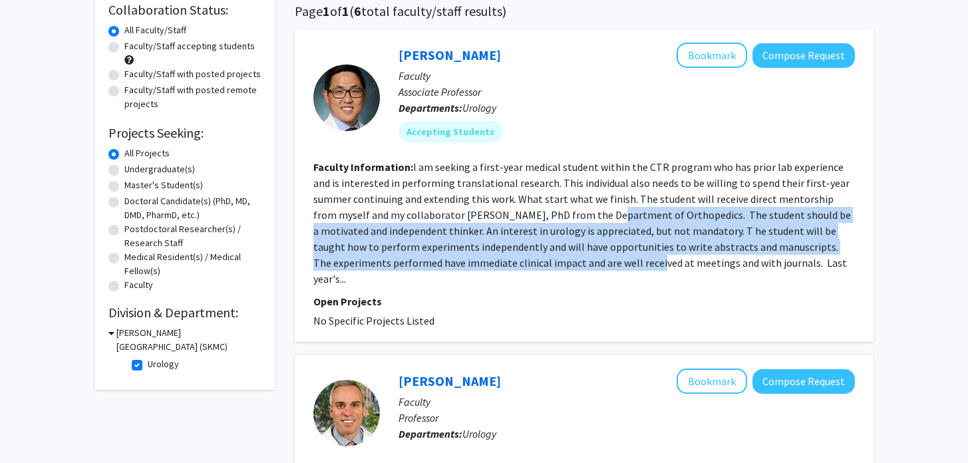
drag, startPoint x: 529, startPoint y: 212, endPoint x: 529, endPoint y: 258, distance: 45.9
click at [529, 258] on fg-read-more "I am seeking a first-year medical student within the CTR program who has prior …" at bounding box center [581, 222] width 537 height 125
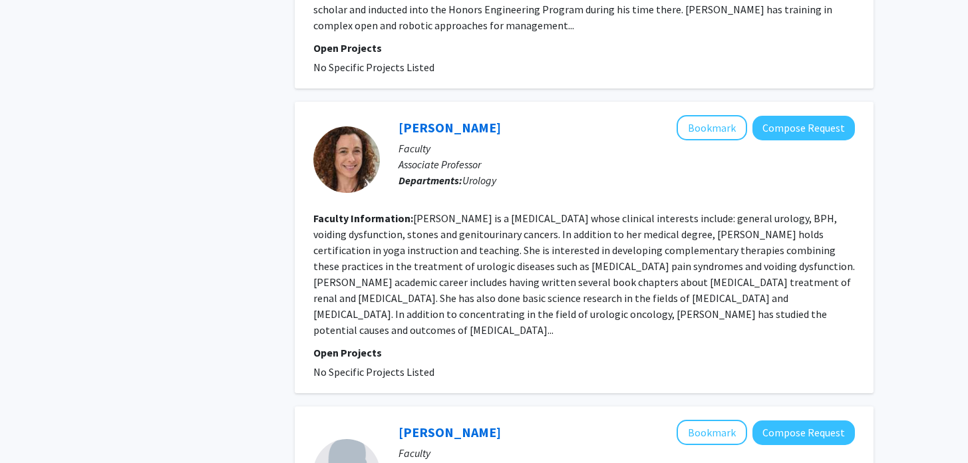
scroll to position [873, 0]
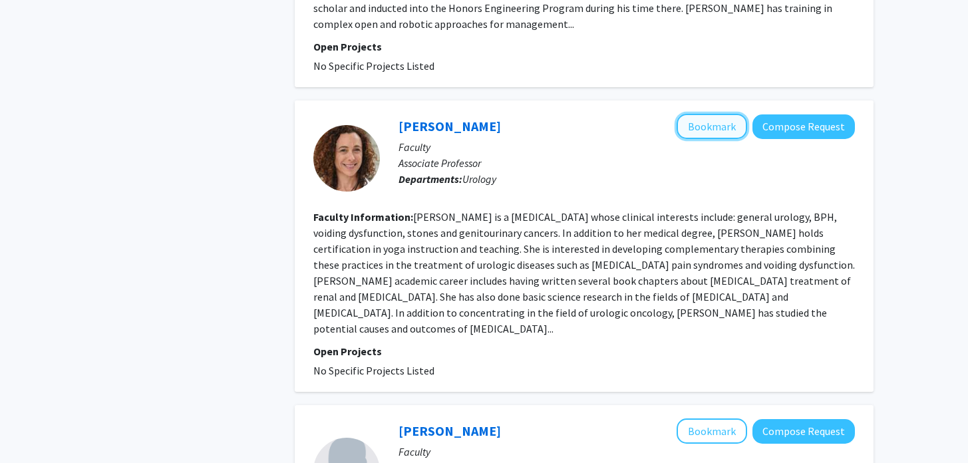
click at [702, 114] on button "Bookmark" at bounding box center [711, 126] width 71 height 25
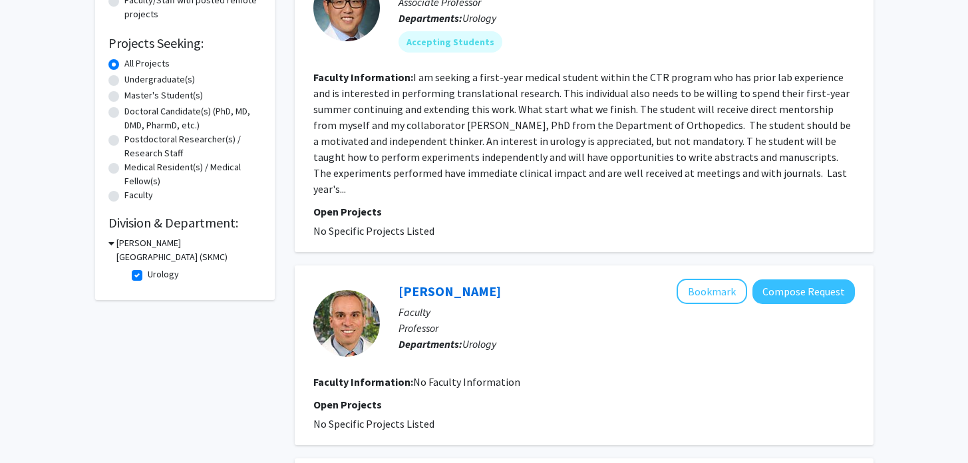
scroll to position [73, 0]
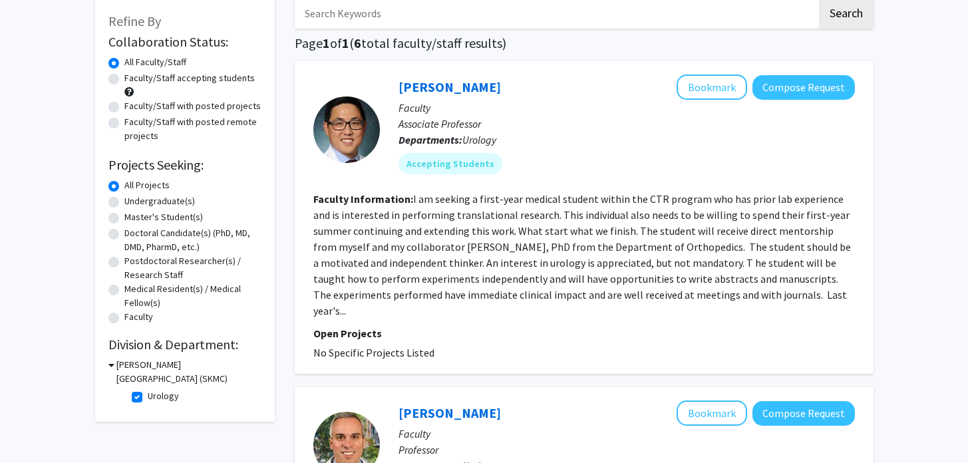
click at [148, 400] on label "Urology" at bounding box center [163, 396] width 31 height 14
click at [148, 398] on input "Urology" at bounding box center [152, 393] width 9 height 9
checkbox input "false"
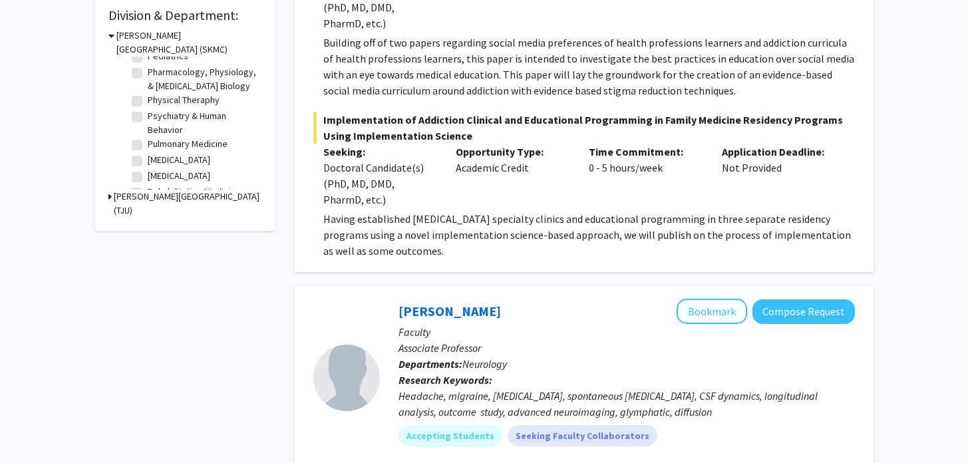
scroll to position [514, 0]
click at [148, 124] on label "Psychiatry & Human Behavior" at bounding box center [203, 129] width 110 height 28
click at [148, 124] on input "Psychiatry & Human Behavior" at bounding box center [152, 119] width 9 height 9
checkbox input "true"
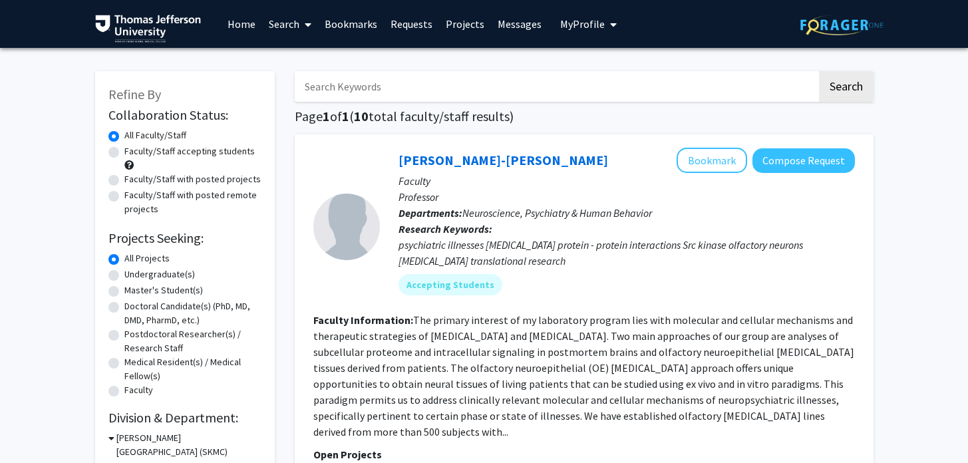
click at [349, 19] on link "Bookmarks" at bounding box center [351, 24] width 66 height 47
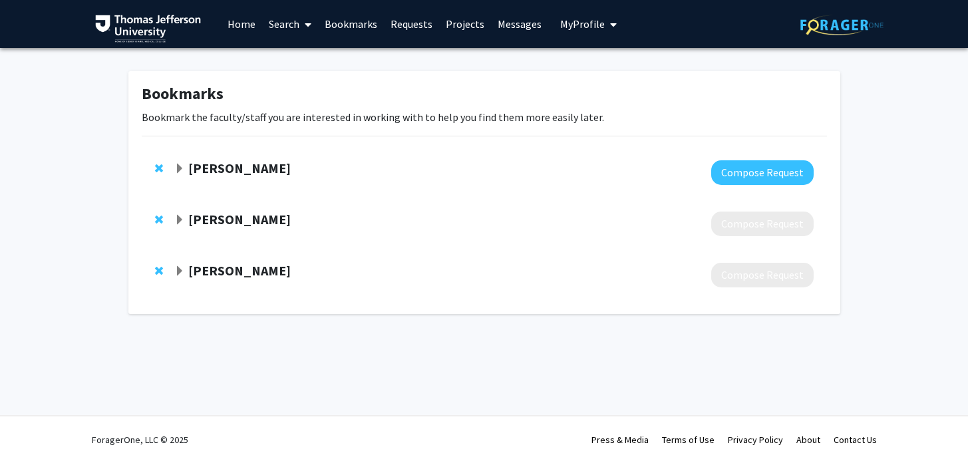
click at [217, 168] on strong "[PERSON_NAME]" at bounding box center [239, 168] width 102 height 17
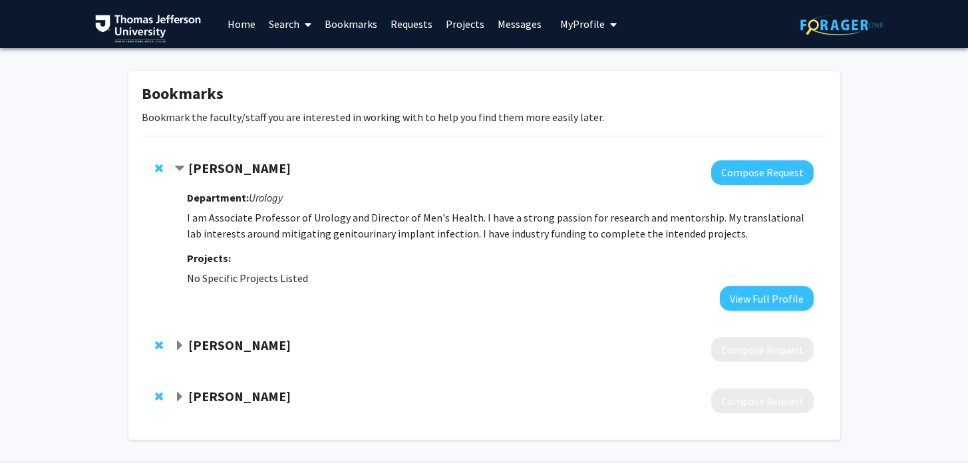
click at [216, 167] on strong "[PERSON_NAME]" at bounding box center [239, 168] width 102 height 17
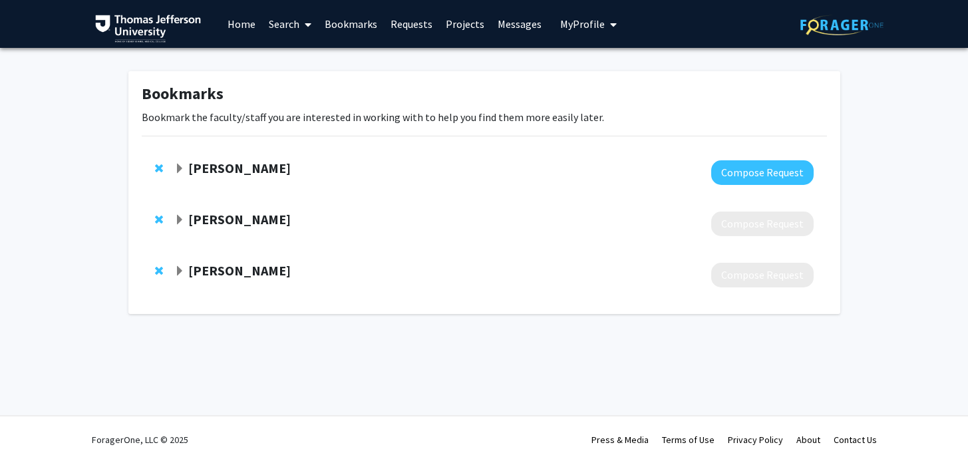
click at [211, 164] on strong "[PERSON_NAME]" at bounding box center [239, 168] width 102 height 17
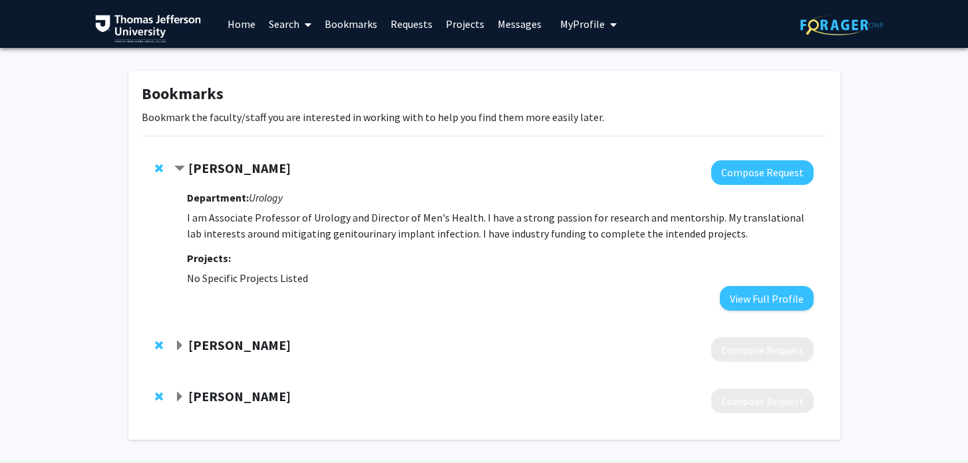
click at [212, 164] on strong "[PERSON_NAME]" at bounding box center [239, 168] width 102 height 17
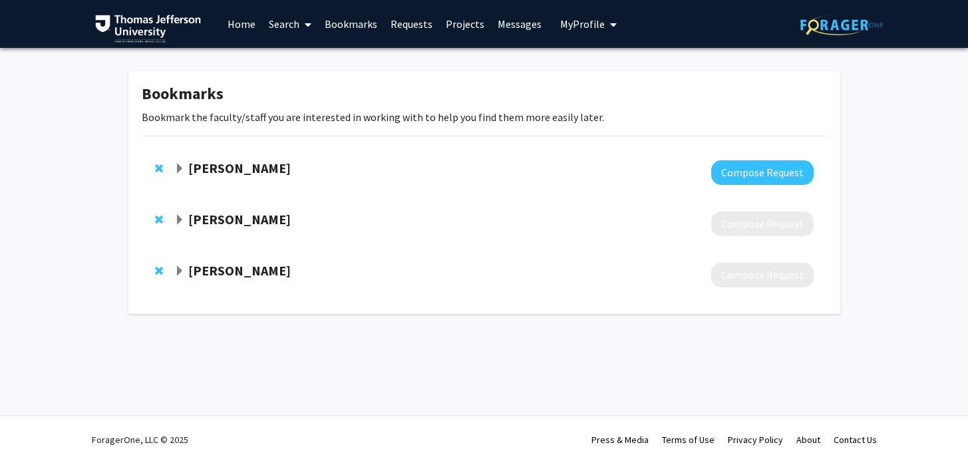
click at [212, 218] on strong "Mihir Shah" at bounding box center [239, 219] width 102 height 17
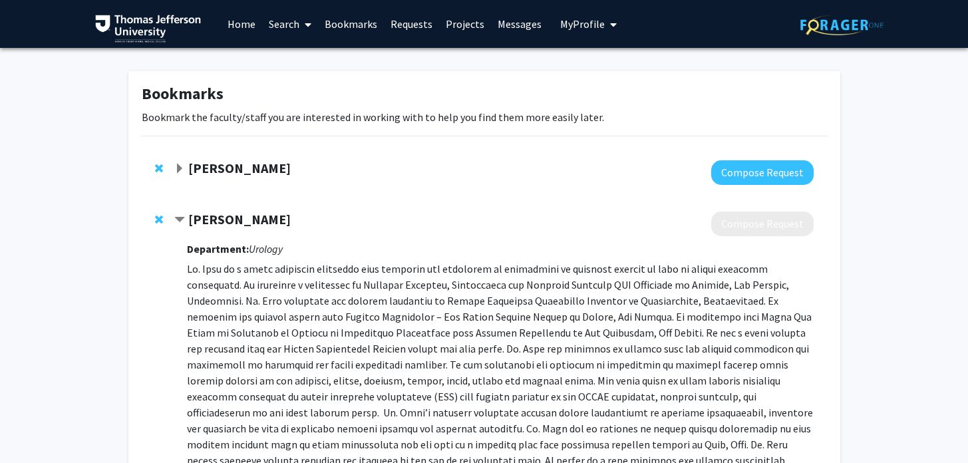
click at [212, 218] on strong "Mihir Shah" at bounding box center [239, 219] width 102 height 17
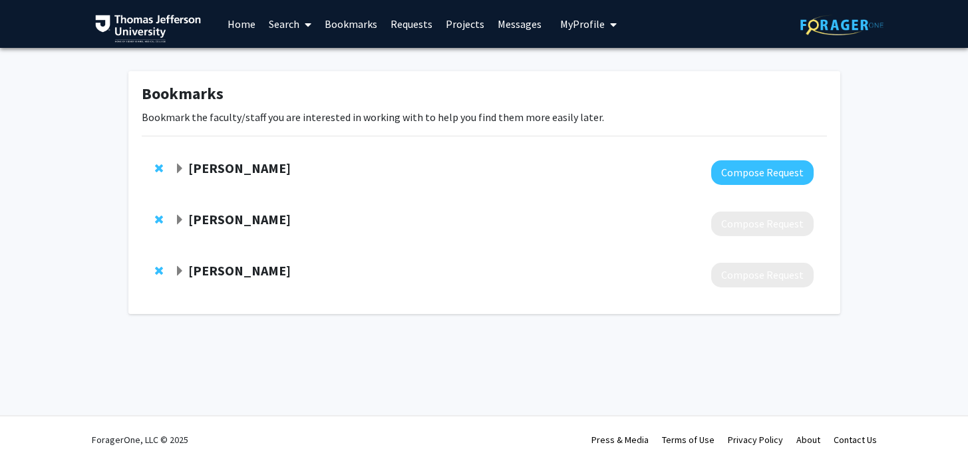
click at [187, 156] on div "Paul Chung Compose Request" at bounding box center [484, 172] width 685 height 51
click at [187, 164] on div "[PERSON_NAME]" at bounding box center [317, 168] width 287 height 17
click at [207, 169] on strong "[PERSON_NAME]" at bounding box center [239, 168] width 102 height 17
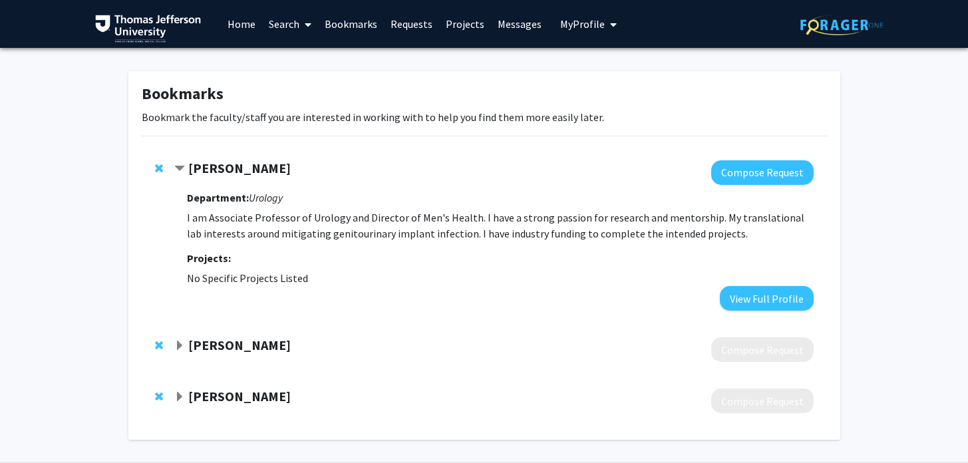
click at [207, 170] on strong "[PERSON_NAME]" at bounding box center [239, 168] width 102 height 17
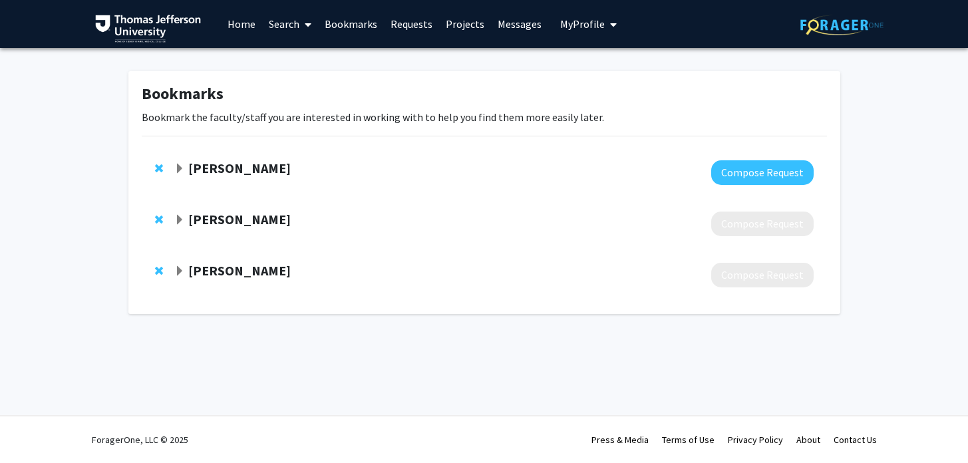
click at [207, 218] on strong "Mihir Shah" at bounding box center [239, 219] width 102 height 17
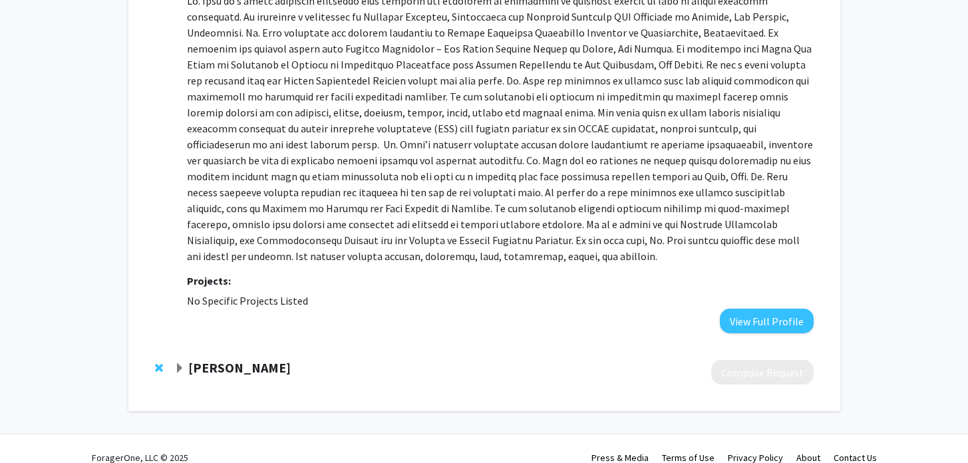
scroll to position [270, 0]
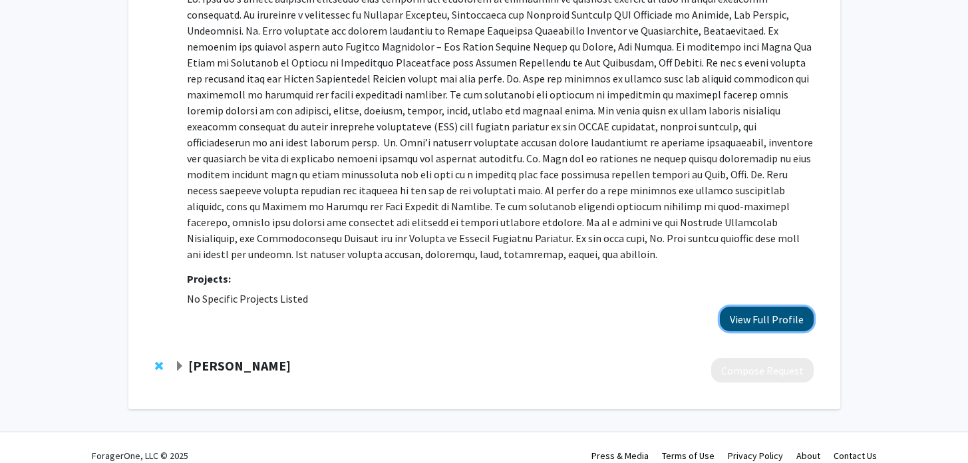
click at [772, 307] on button "View Full Profile" at bounding box center [767, 319] width 94 height 25
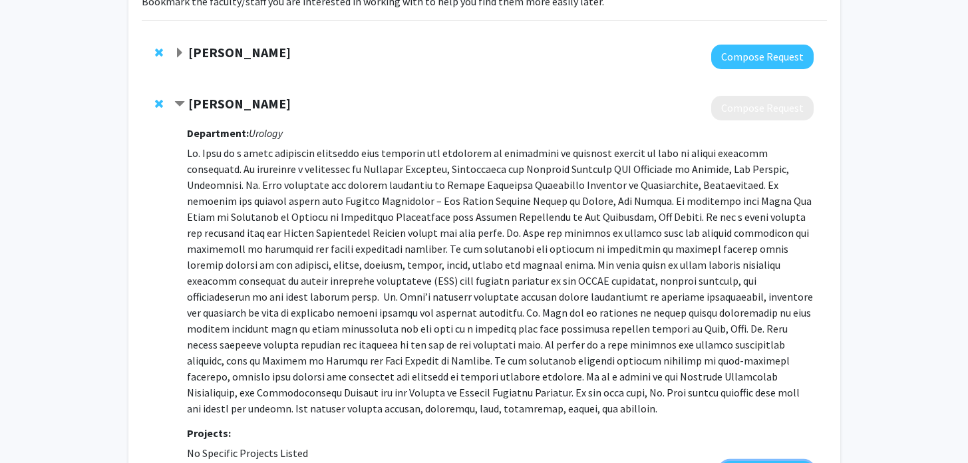
scroll to position [0, 0]
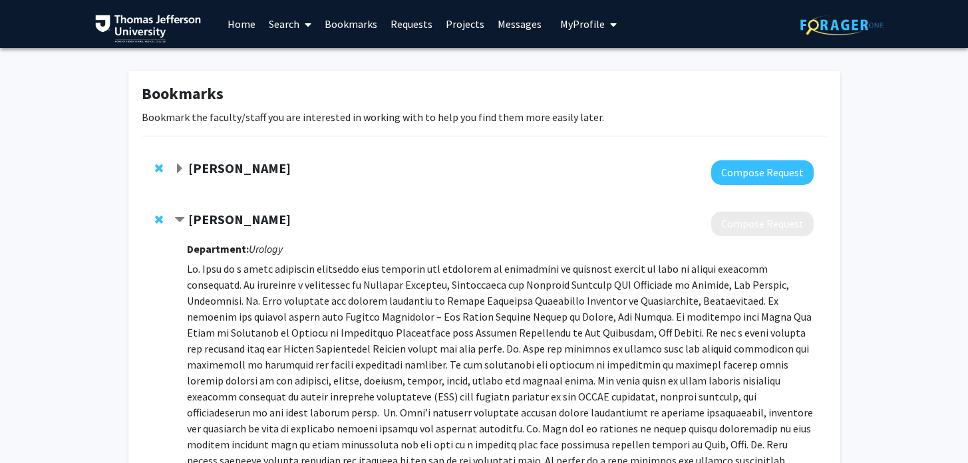
click at [191, 220] on strong "Mihir Shah" at bounding box center [239, 219] width 102 height 17
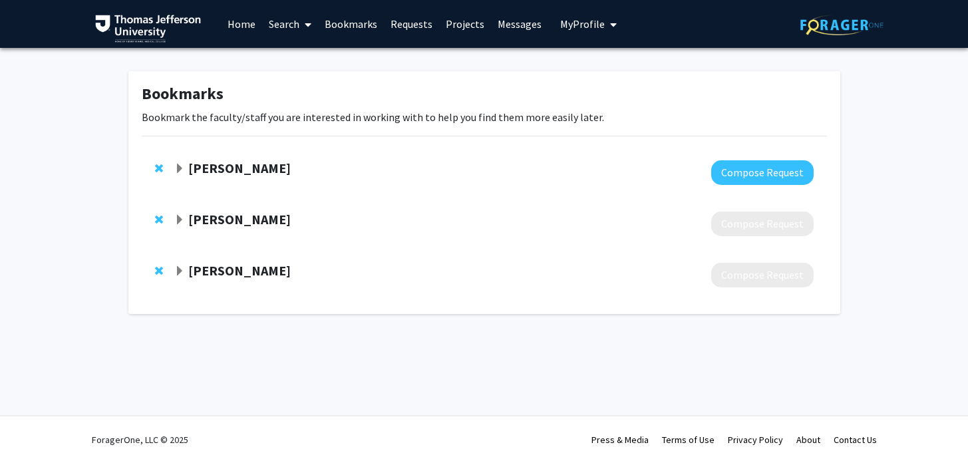
click at [273, 19] on link "Search" at bounding box center [290, 24] width 56 height 47
click at [291, 50] on span "Faculty/Staff" at bounding box center [311, 61] width 98 height 27
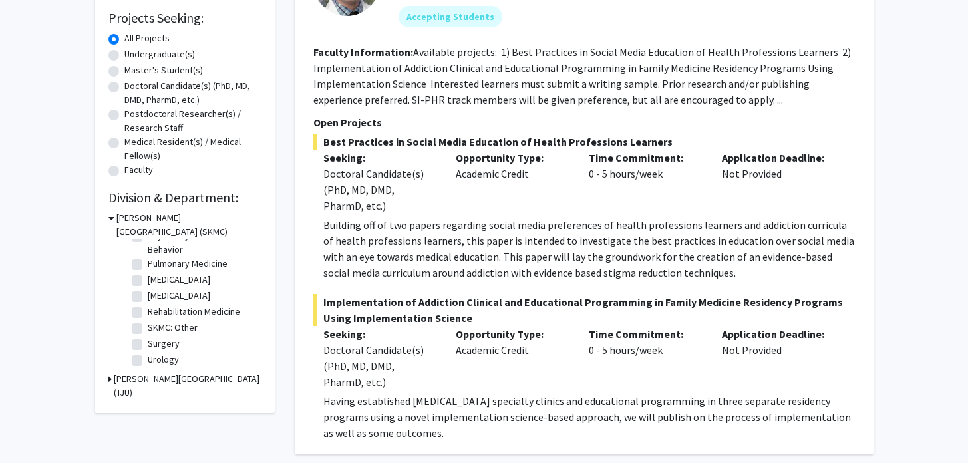
scroll to position [578, 0]
click at [148, 317] on label "Rehabilitation Medicine" at bounding box center [194, 316] width 92 height 14
click at [148, 317] on input "Rehabilitation Medicine" at bounding box center [152, 313] width 9 height 9
checkbox input "true"
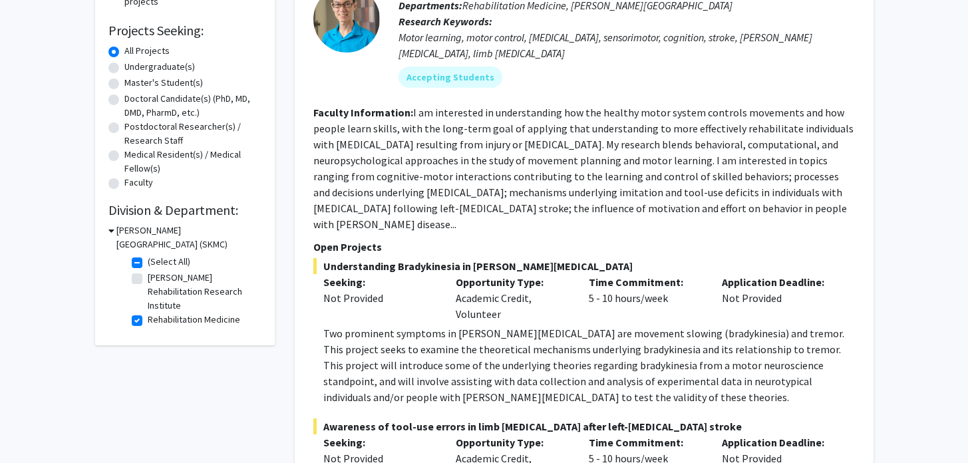
scroll to position [220, 0]
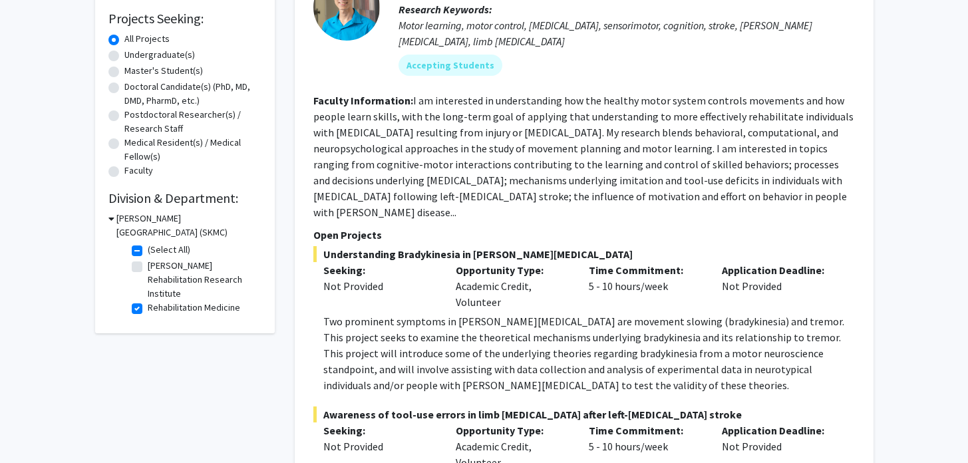
click at [148, 305] on label "Rehabilitation Medicine" at bounding box center [194, 308] width 92 height 14
click at [148, 305] on input "Rehabilitation Medicine" at bounding box center [152, 305] width 9 height 9
checkbox input "false"
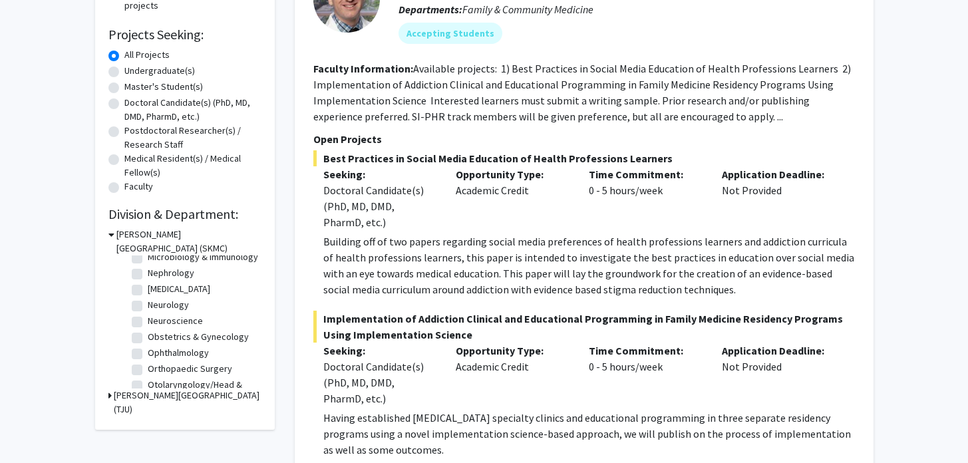
scroll to position [372, 0]
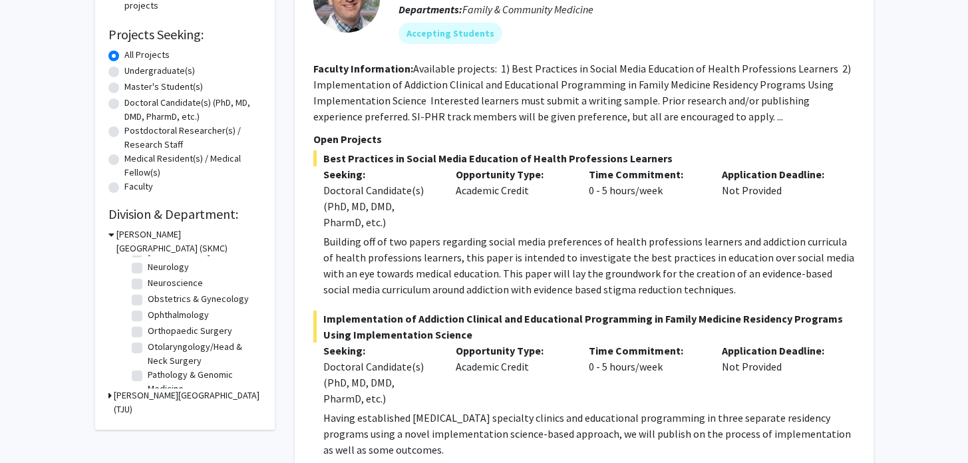
click at [148, 313] on label "Ophthalmology" at bounding box center [178, 315] width 61 height 14
click at [148, 313] on input "Ophthalmology" at bounding box center [152, 312] width 9 height 9
checkbox input "true"
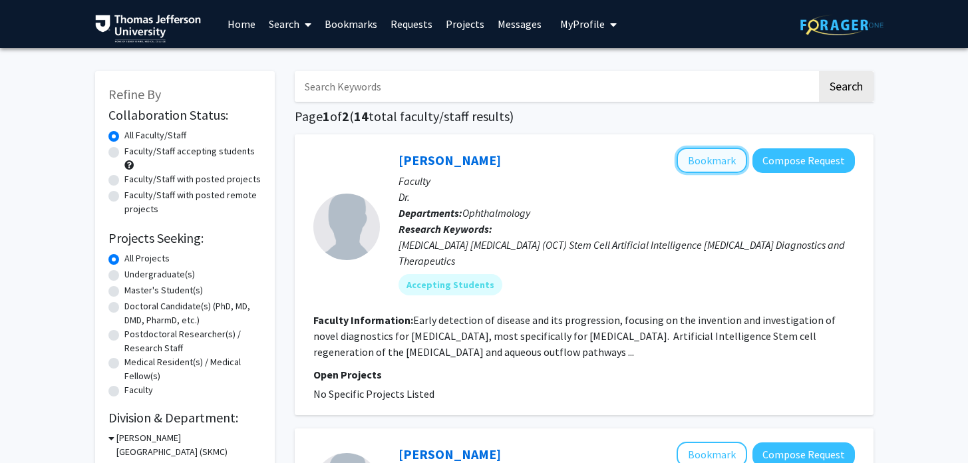
click at [692, 159] on button "Bookmark" at bounding box center [711, 160] width 71 height 25
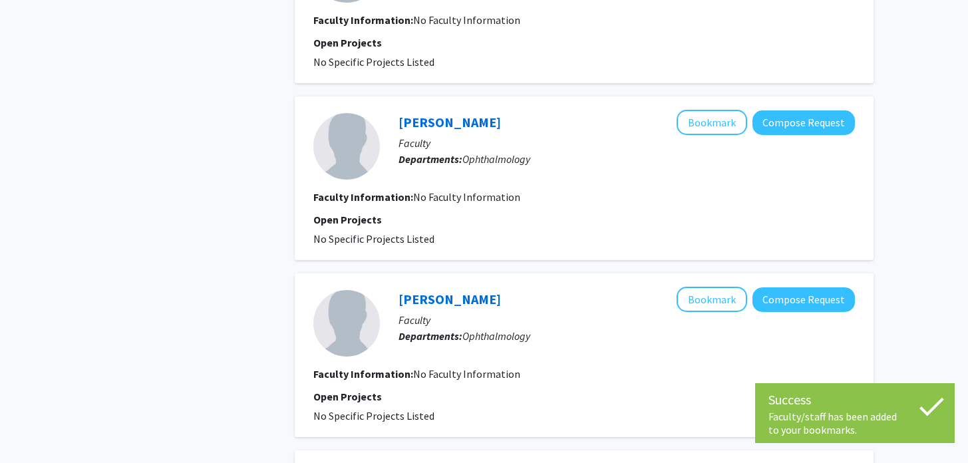
scroll to position [1707, 0]
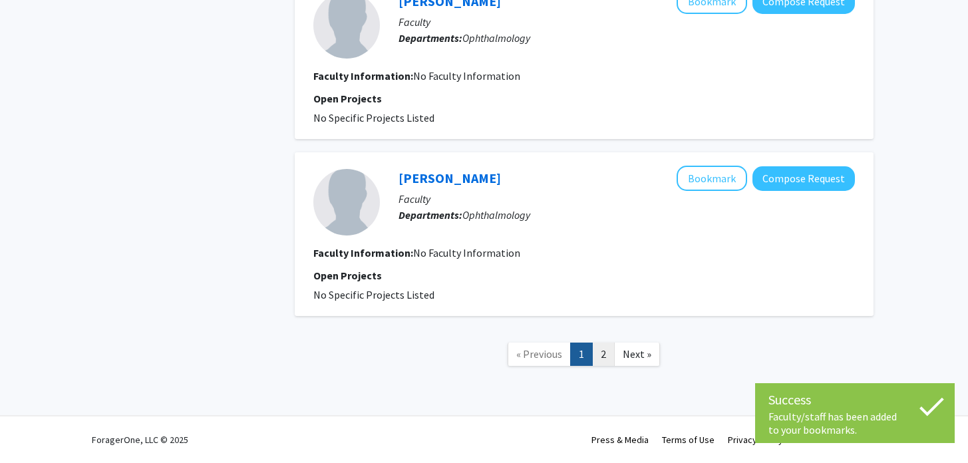
click at [598, 353] on link "2" at bounding box center [603, 354] width 23 height 23
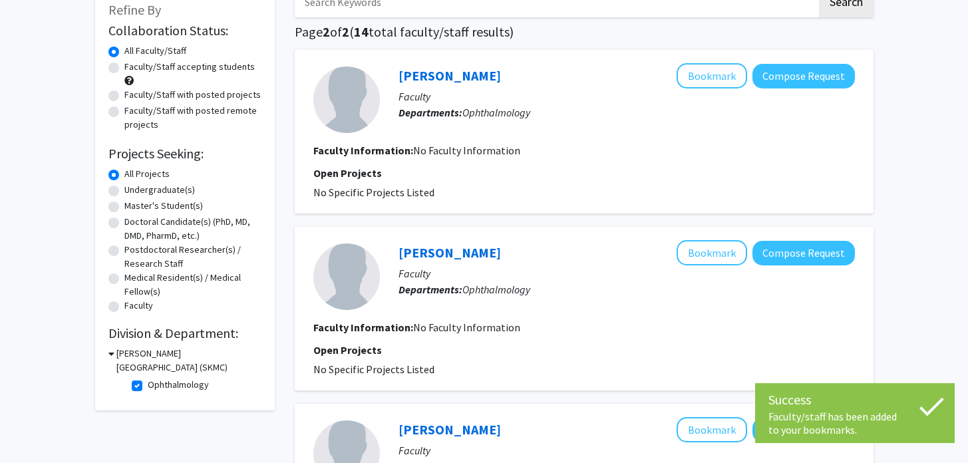
scroll to position [137, 0]
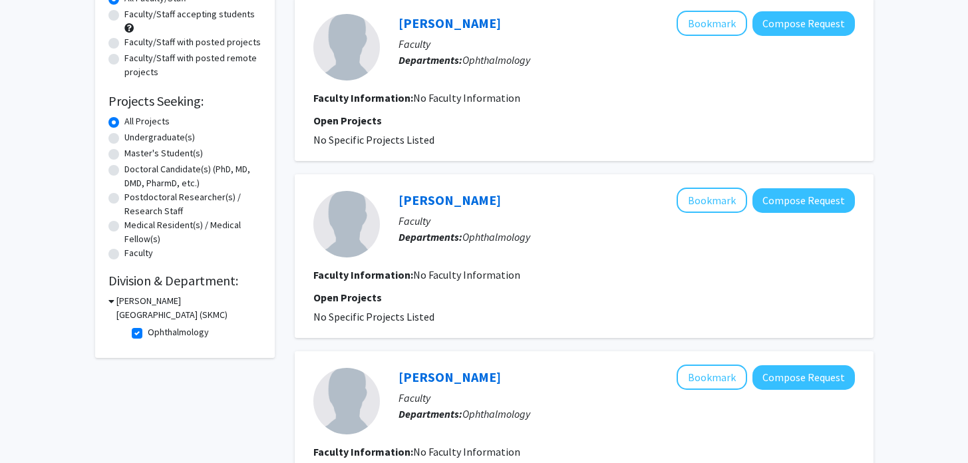
click at [148, 331] on label "Ophthalmology" at bounding box center [178, 332] width 61 height 14
click at [148, 331] on input "Ophthalmology" at bounding box center [152, 329] width 9 height 9
checkbox input "false"
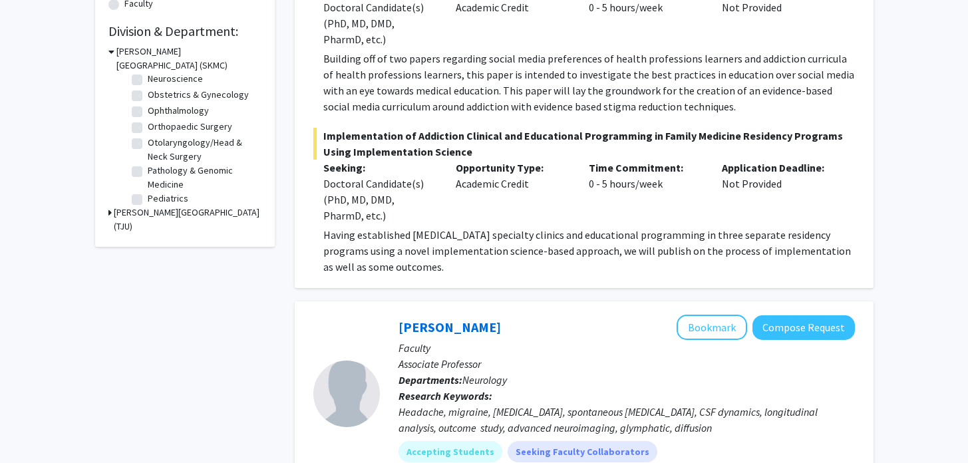
scroll to position [385, 0]
click at [148, 151] on label "Otolaryngology/Head & Neck Surgery" at bounding box center [203, 158] width 110 height 28
click at [148, 151] on input "Otolaryngology/Head & Neck Surgery" at bounding box center [152, 148] width 9 height 9
checkbox input "true"
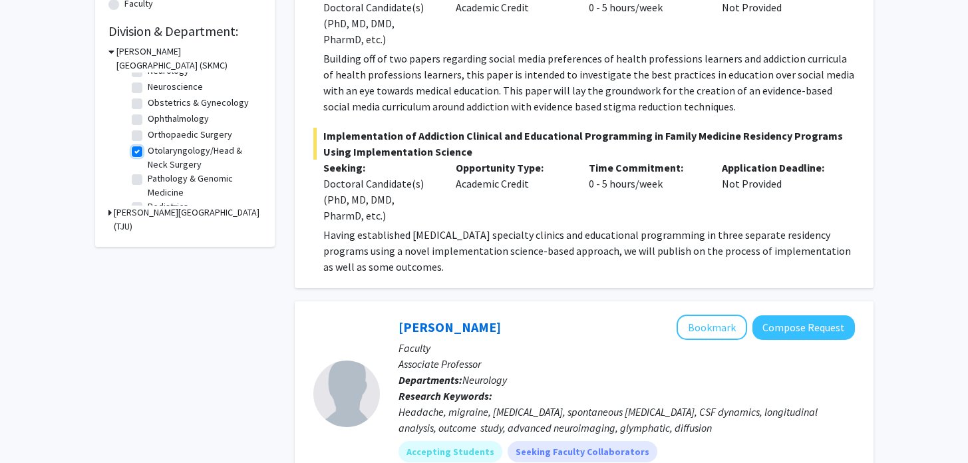
checkbox input "true"
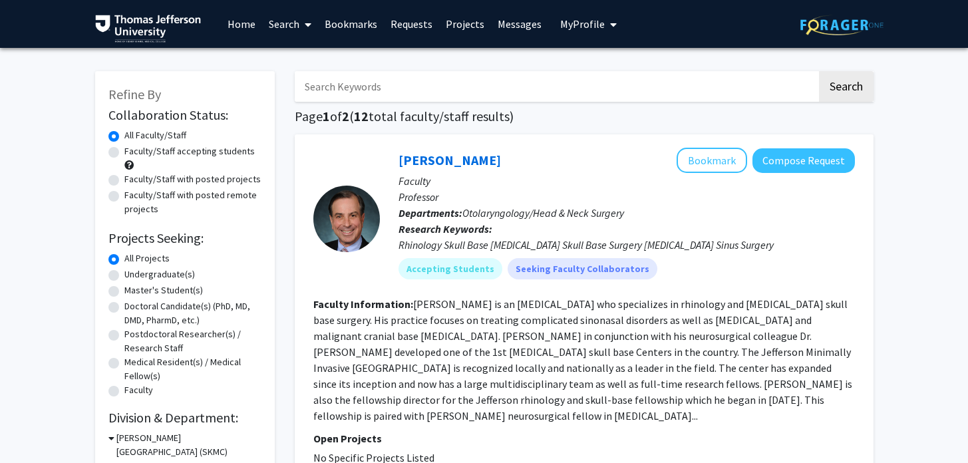
scroll to position [23, 0]
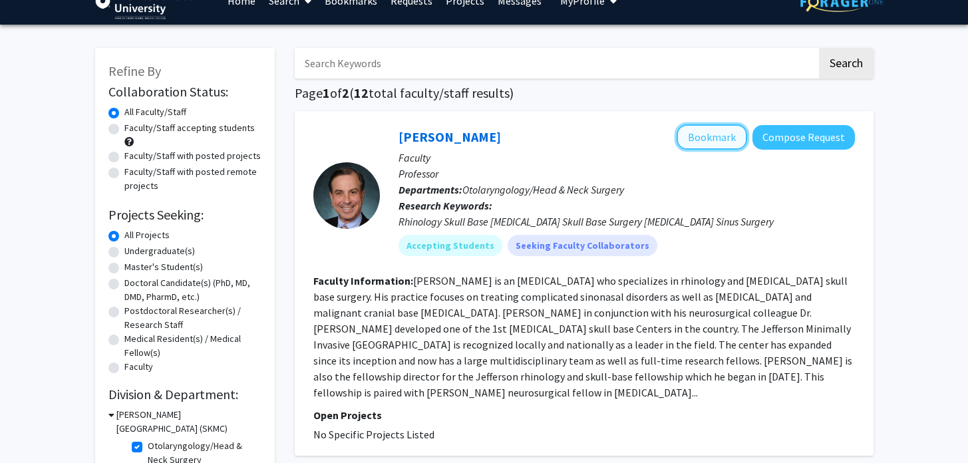
click at [688, 134] on button "Bookmark" at bounding box center [711, 136] width 71 height 25
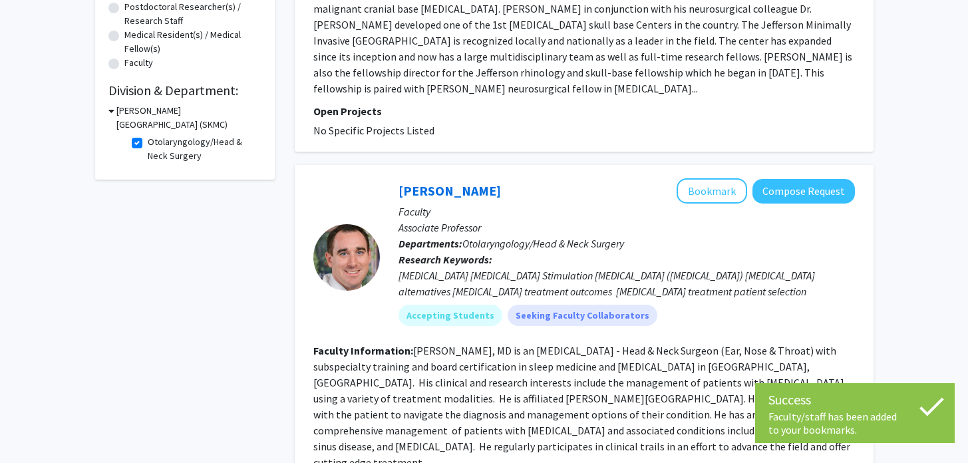
scroll to position [384, 0]
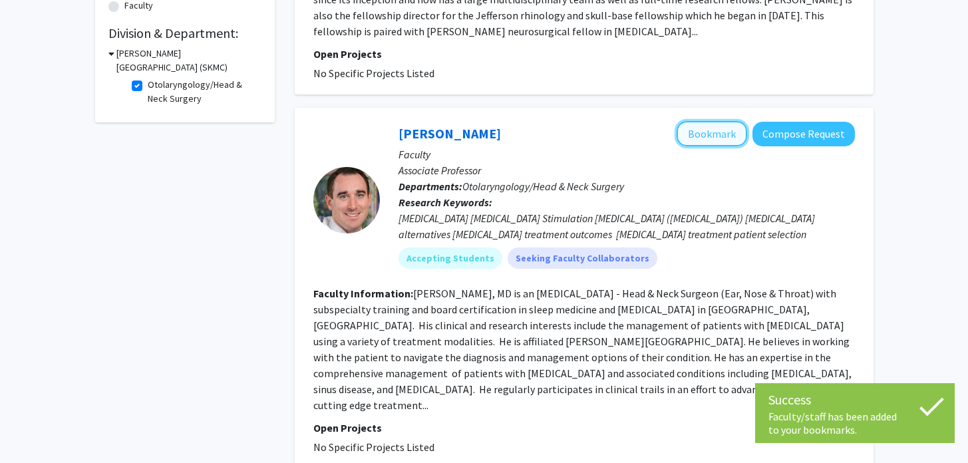
click at [707, 121] on button "Bookmark" at bounding box center [711, 133] width 71 height 25
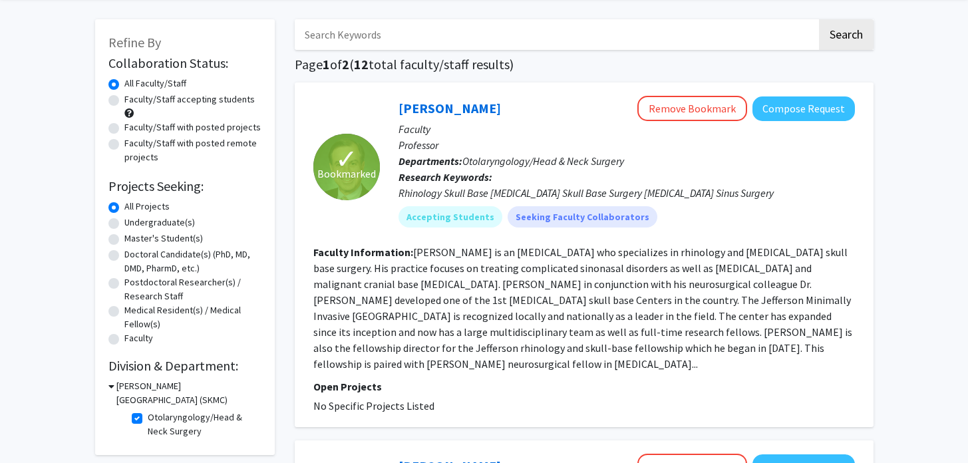
scroll to position [0, 0]
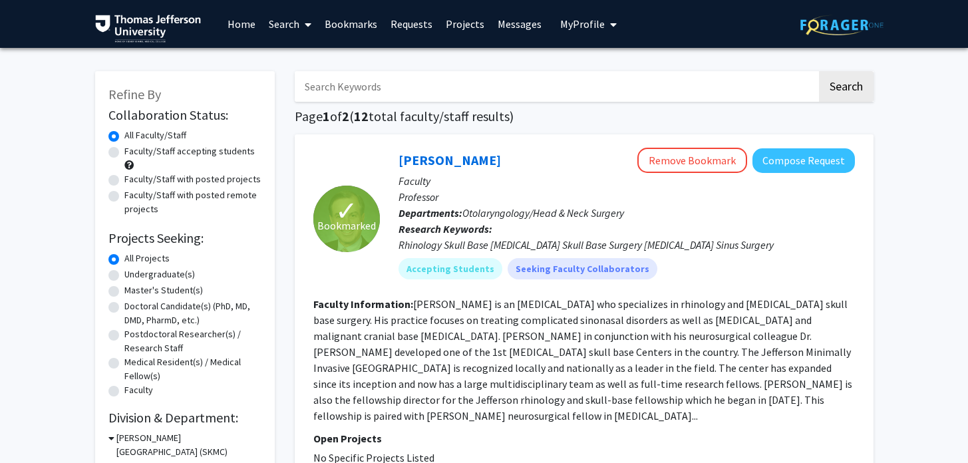
click at [350, 21] on link "Bookmarks" at bounding box center [351, 24] width 66 height 47
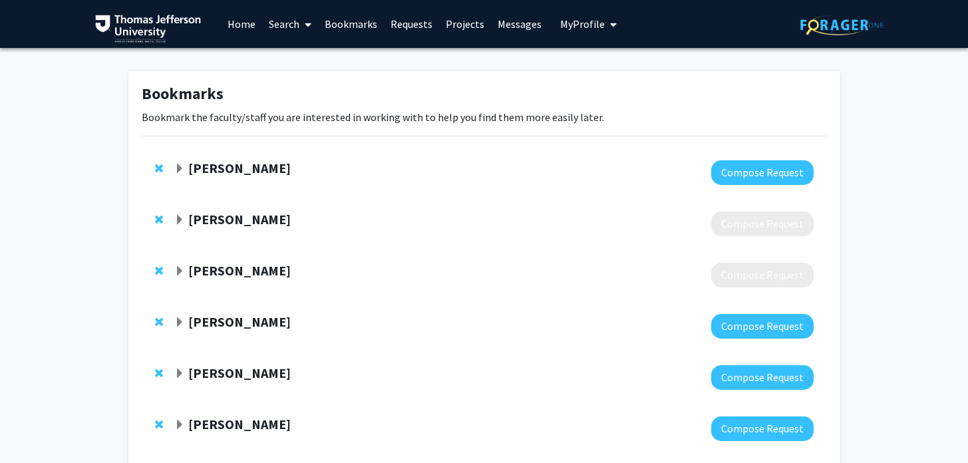
click at [200, 165] on strong "[PERSON_NAME]" at bounding box center [239, 168] width 102 height 17
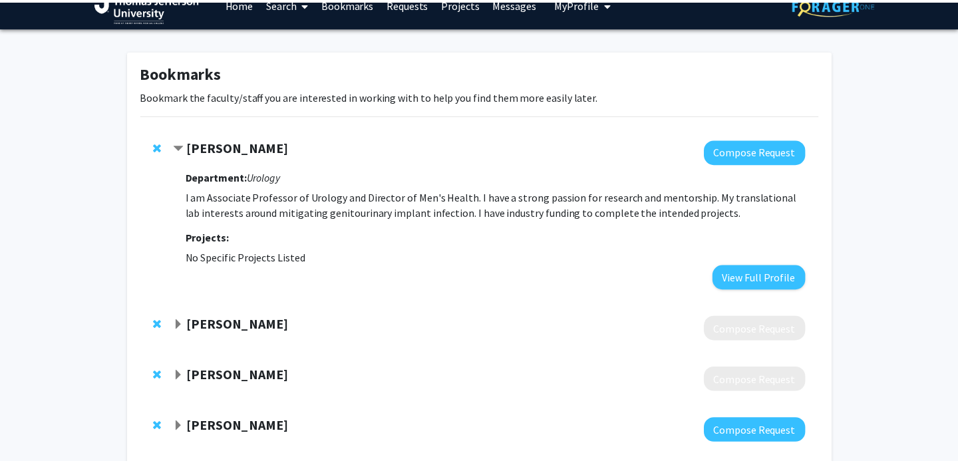
scroll to position [21, 0]
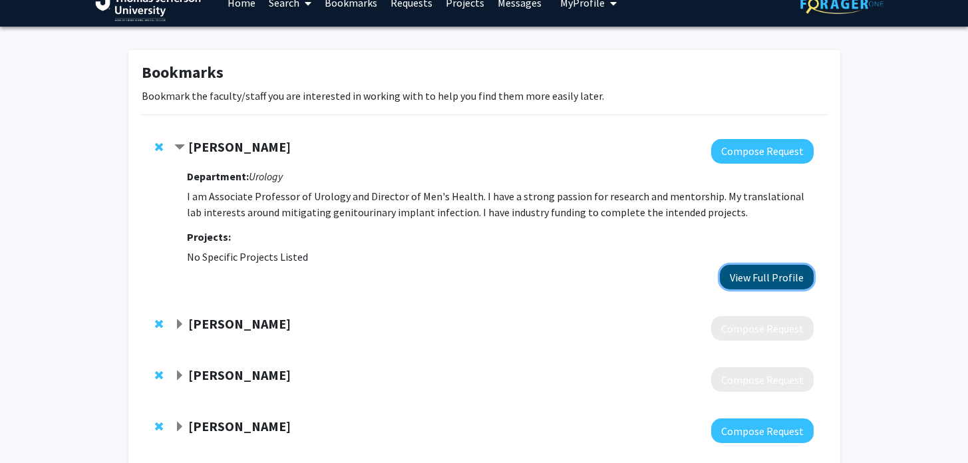
click at [740, 281] on button "View Full Profile" at bounding box center [767, 277] width 94 height 25
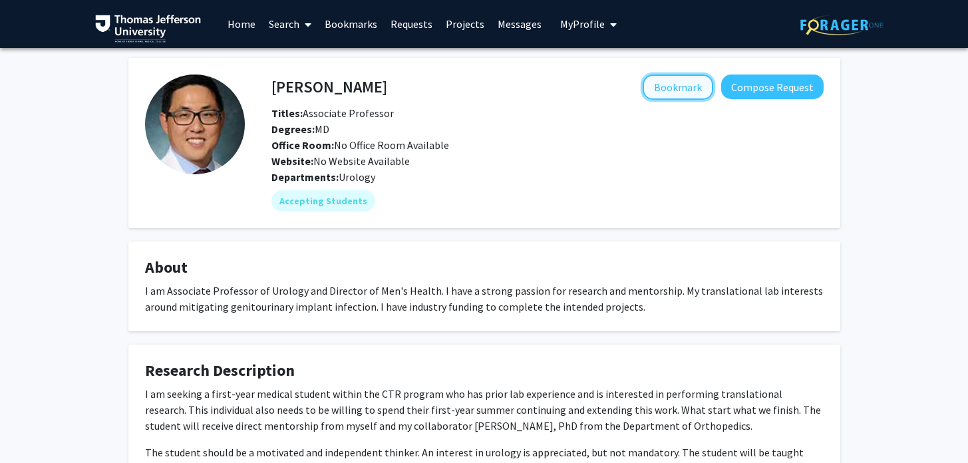
click at [653, 89] on button "Bookmark" at bounding box center [678, 86] width 71 height 25
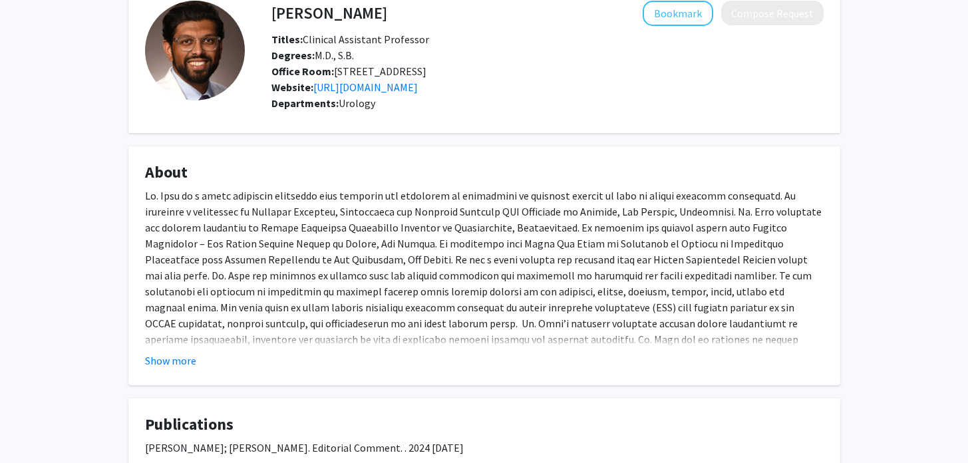
scroll to position [76, 0]
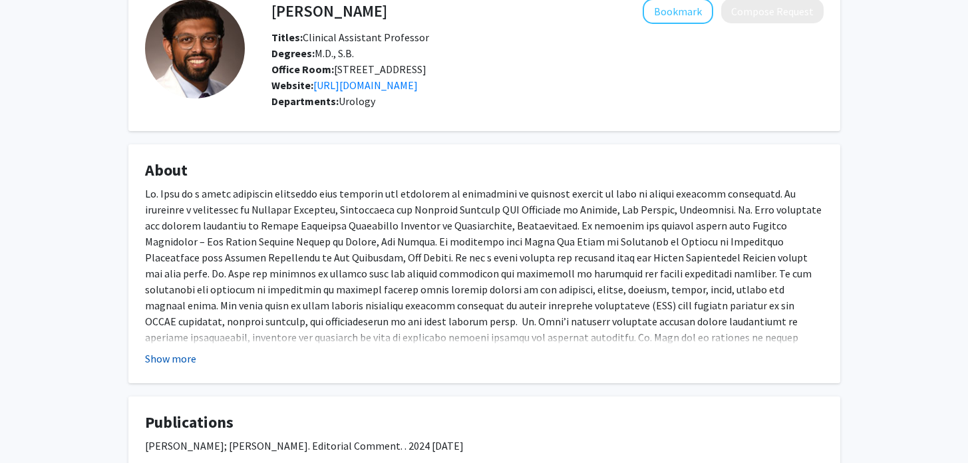
click at [172, 361] on button "Show more" at bounding box center [170, 359] width 51 height 16
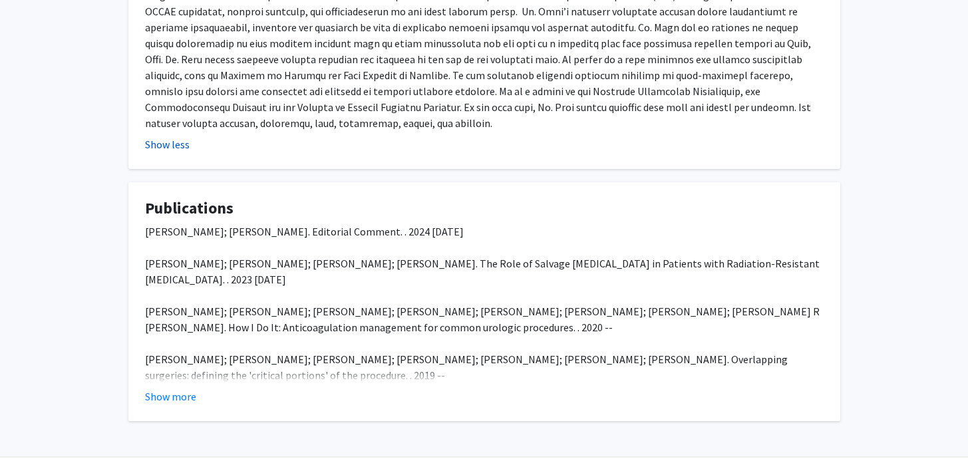
scroll to position [410, 0]
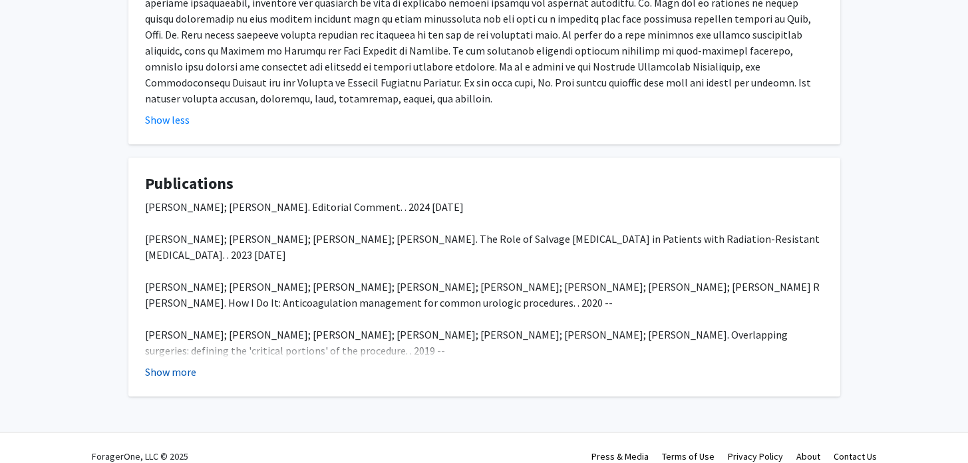
click at [171, 364] on button "Show more" at bounding box center [170, 372] width 51 height 16
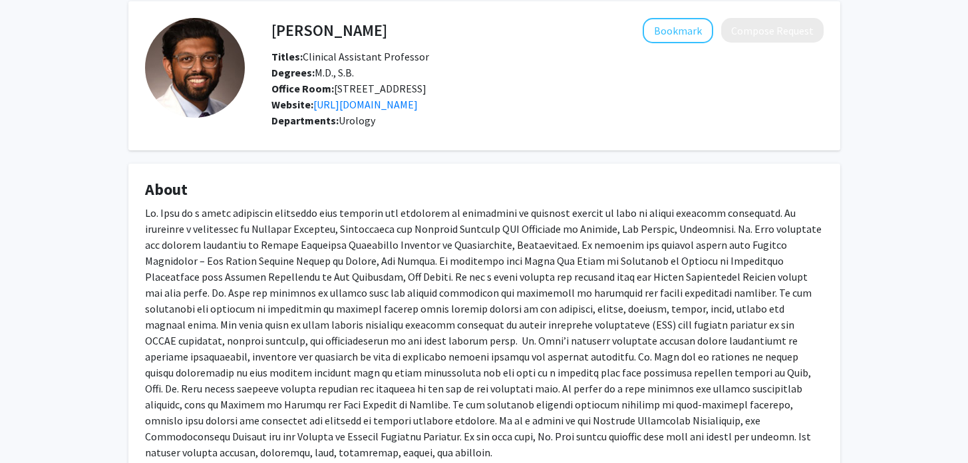
scroll to position [0, 0]
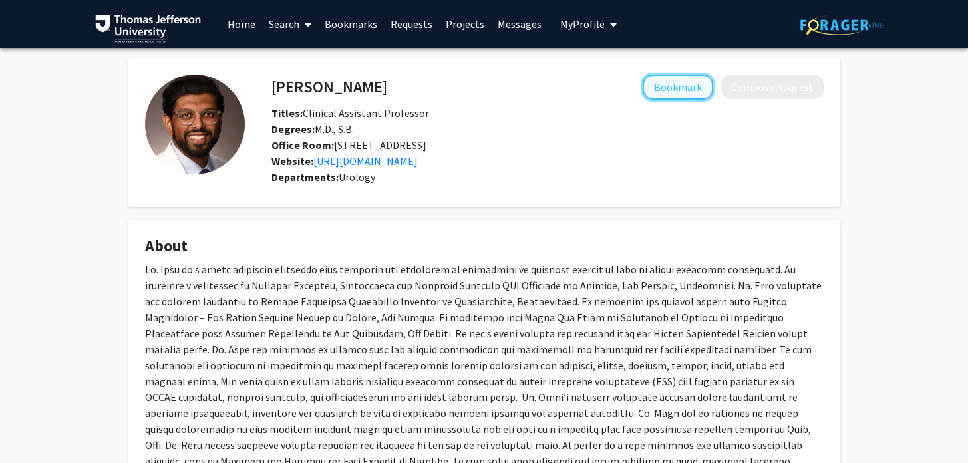
click at [672, 84] on button "Bookmark" at bounding box center [678, 86] width 71 height 25
